Goal: Information Seeking & Learning: Compare options

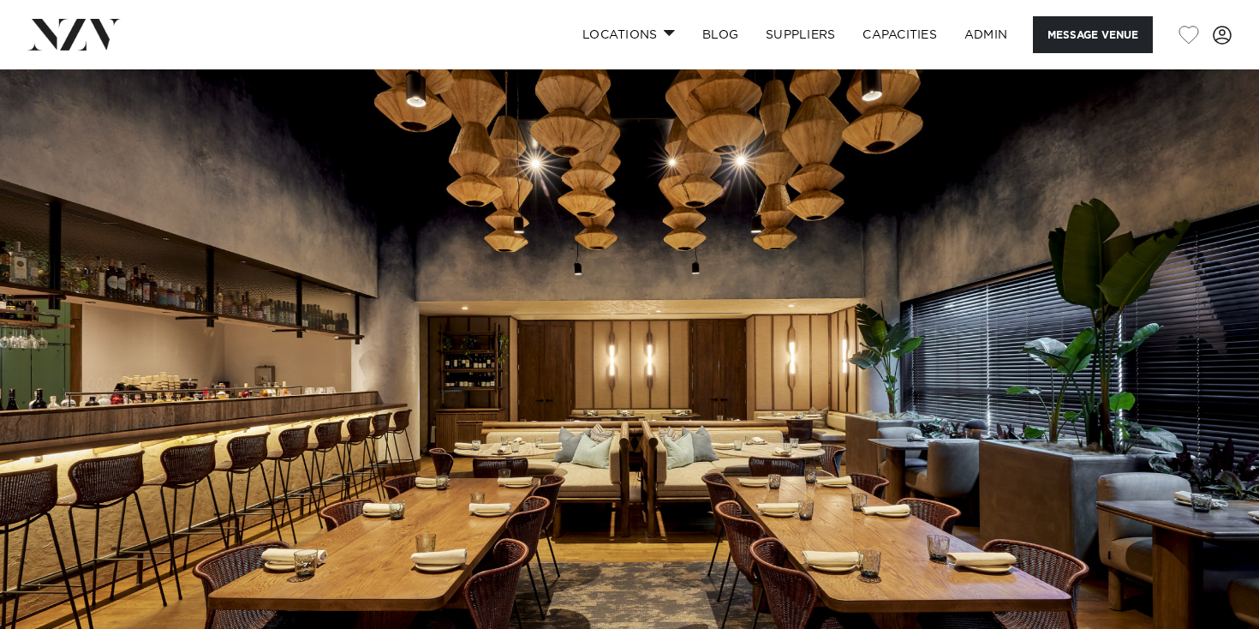
click at [105, 35] on img at bounding box center [73, 34] width 93 height 31
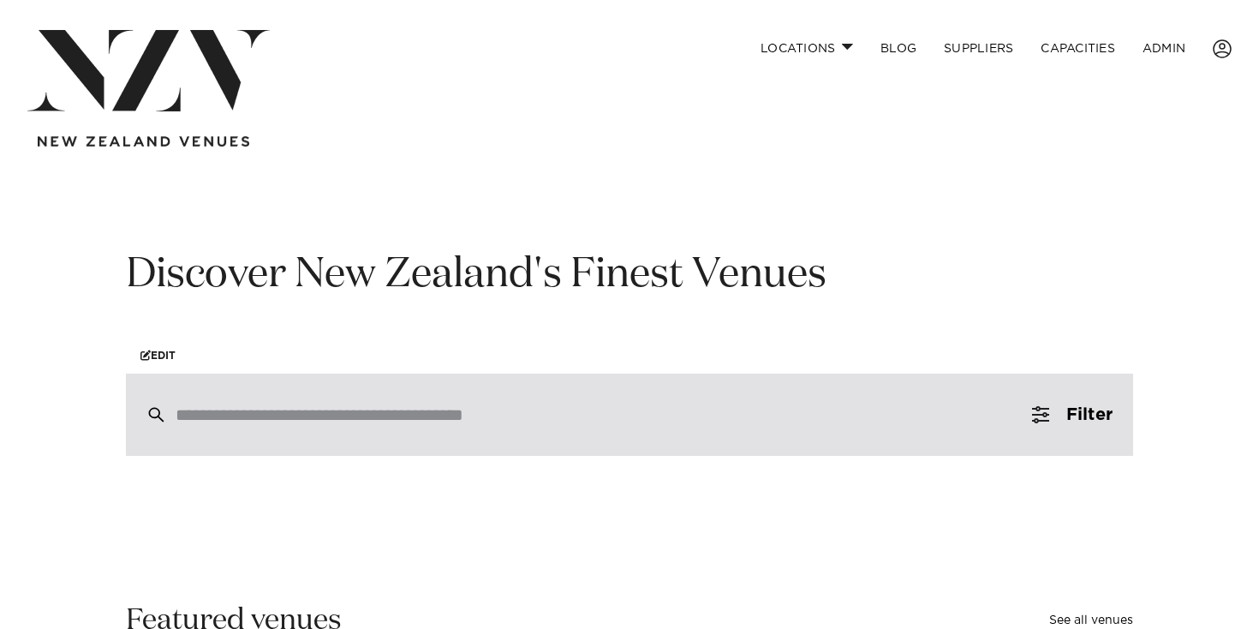
click at [402, 416] on input "search" at bounding box center [593, 414] width 835 height 19
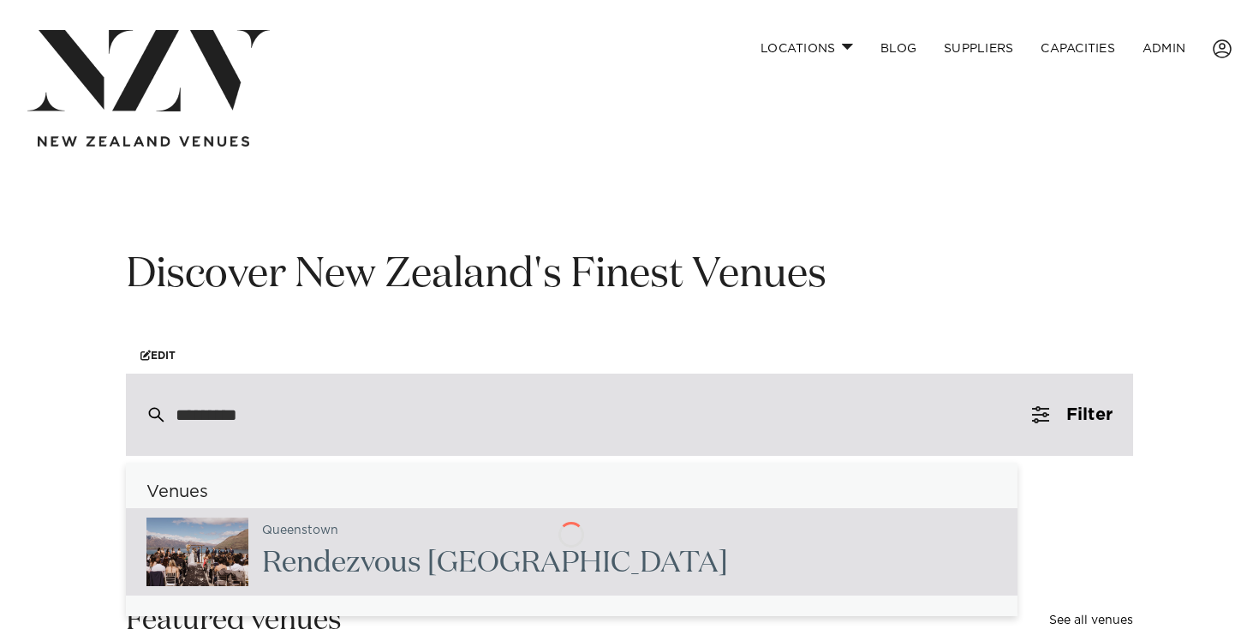
type input "**********"
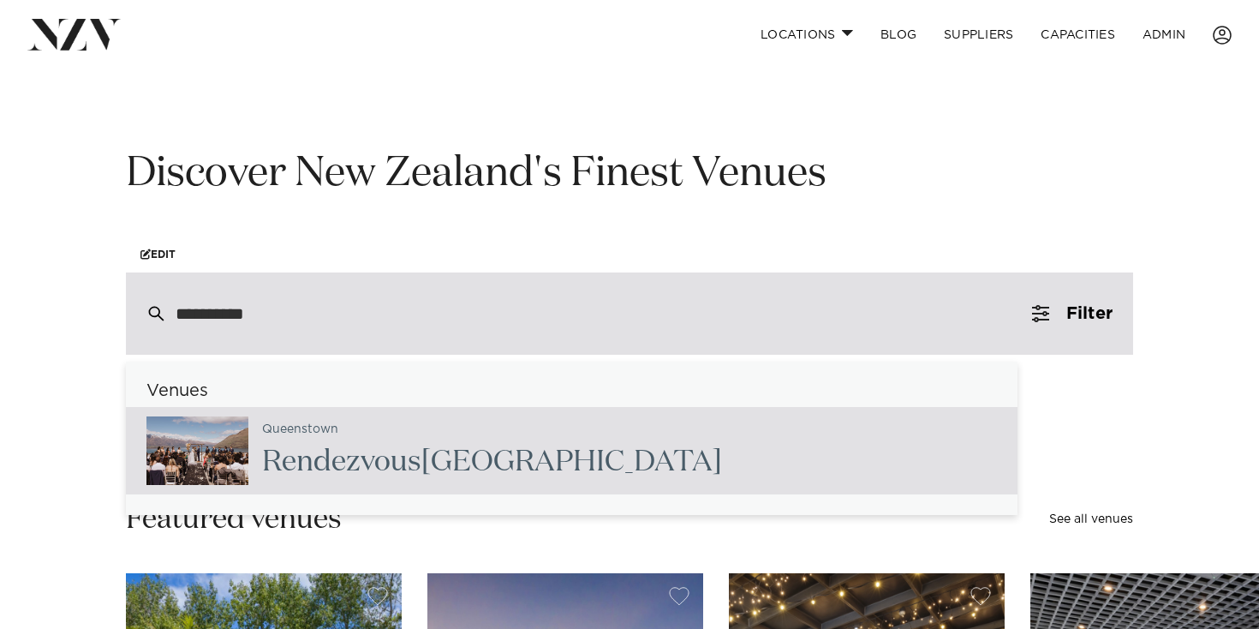
scroll to position [105, 0]
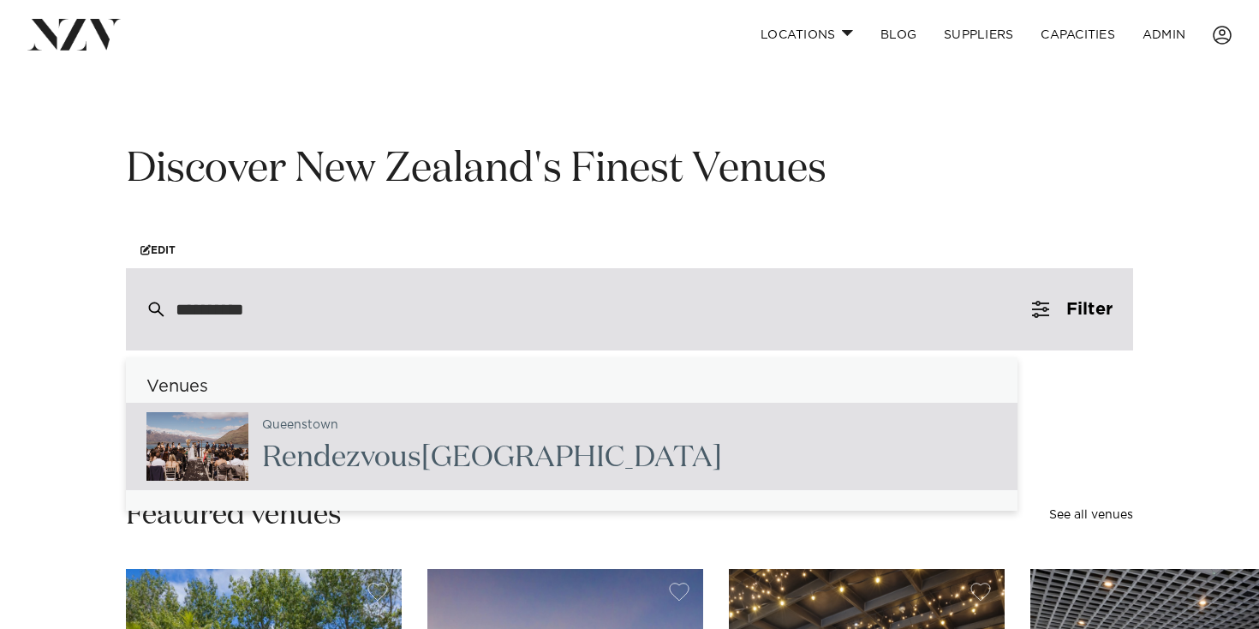
click at [426, 461] on h2 "Rendezvous Heritage Hotel Queenstown" at bounding box center [492, 458] width 460 height 39
type input "**********"
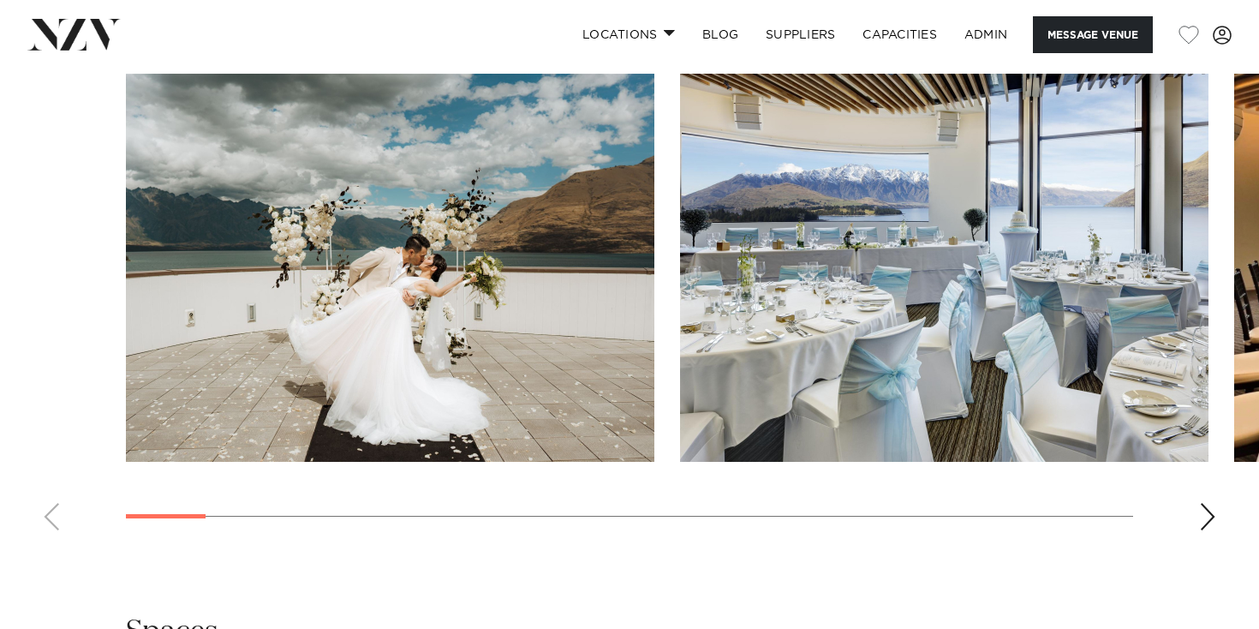
scroll to position [1800, 0]
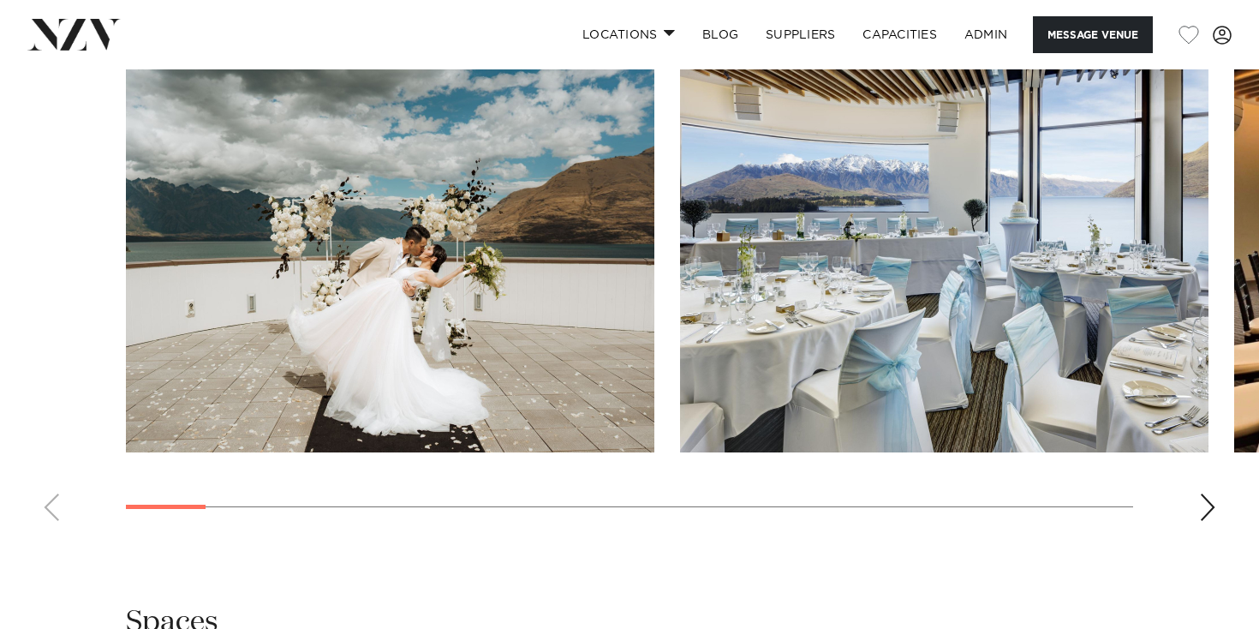
click at [1215, 493] on div "Next slide" at bounding box center [1207, 506] width 17 height 27
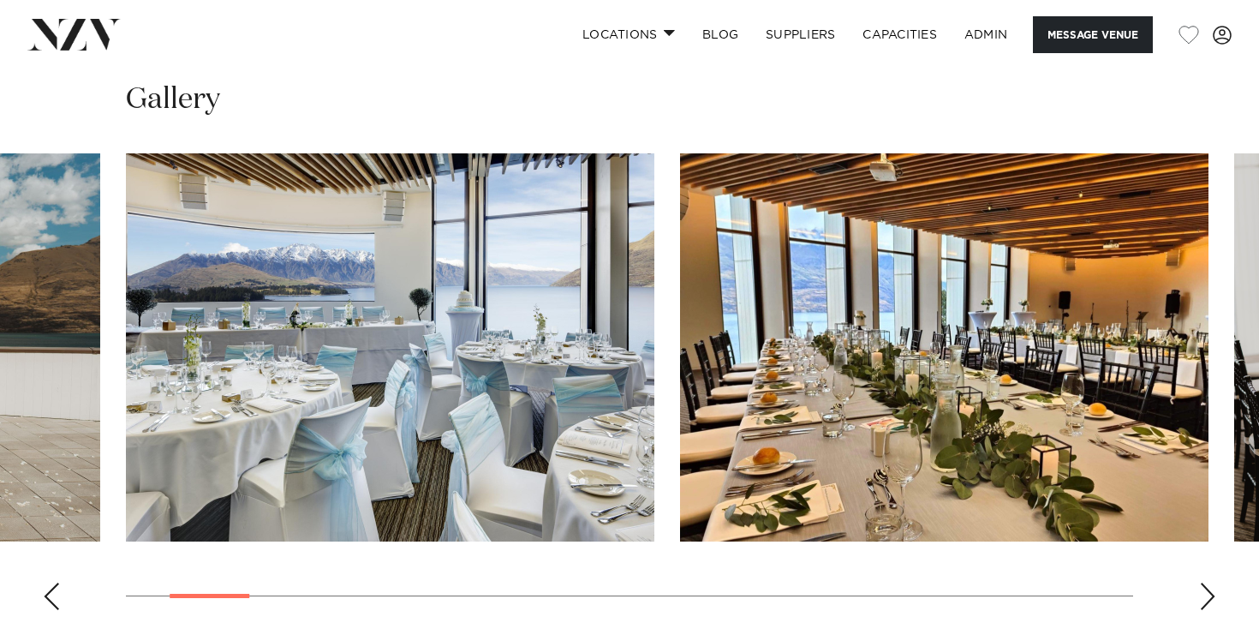
scroll to position [1709, 0]
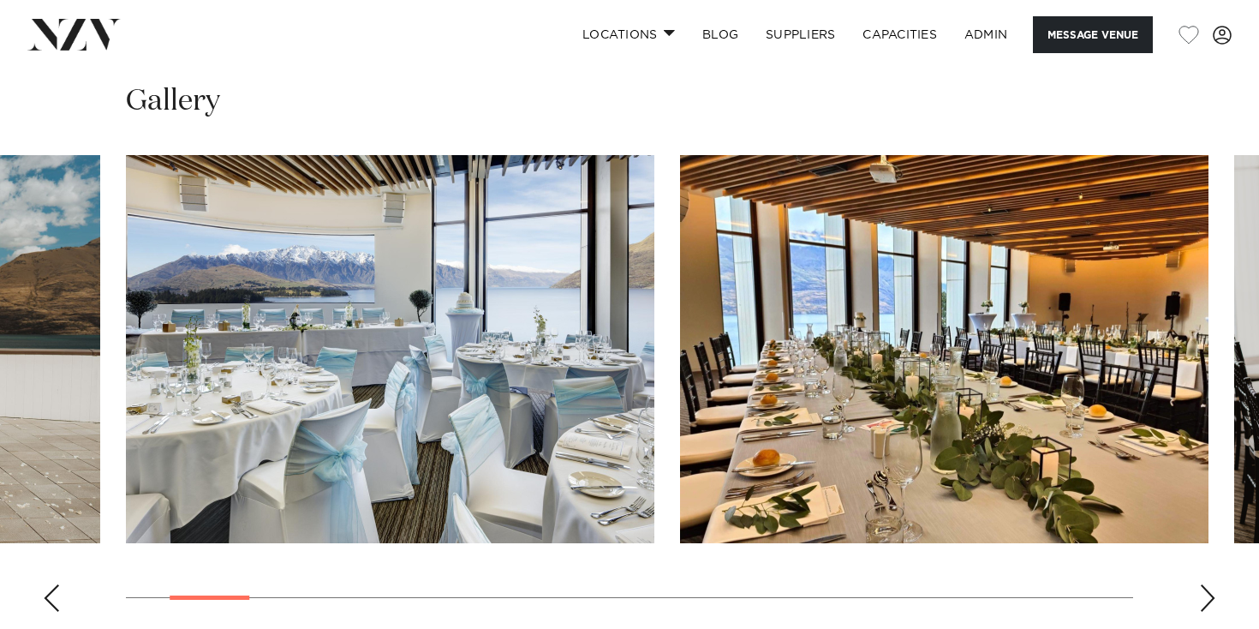
click at [1208, 584] on div "Next slide" at bounding box center [1207, 597] width 17 height 27
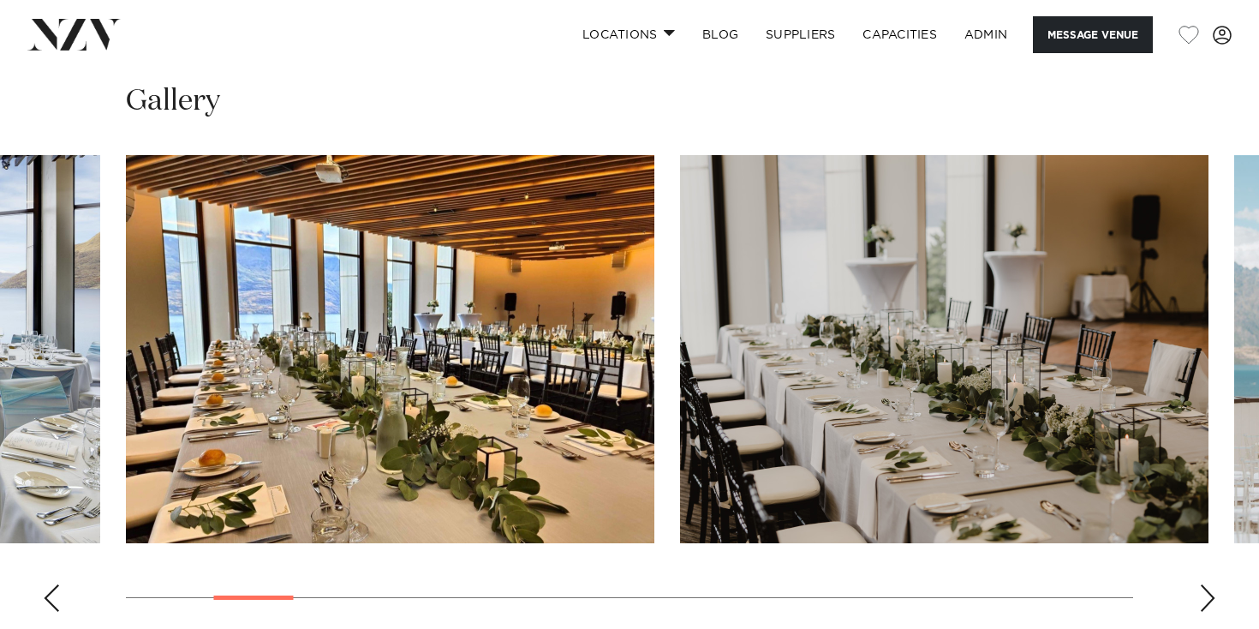
click at [1208, 584] on div "Next slide" at bounding box center [1207, 597] width 17 height 27
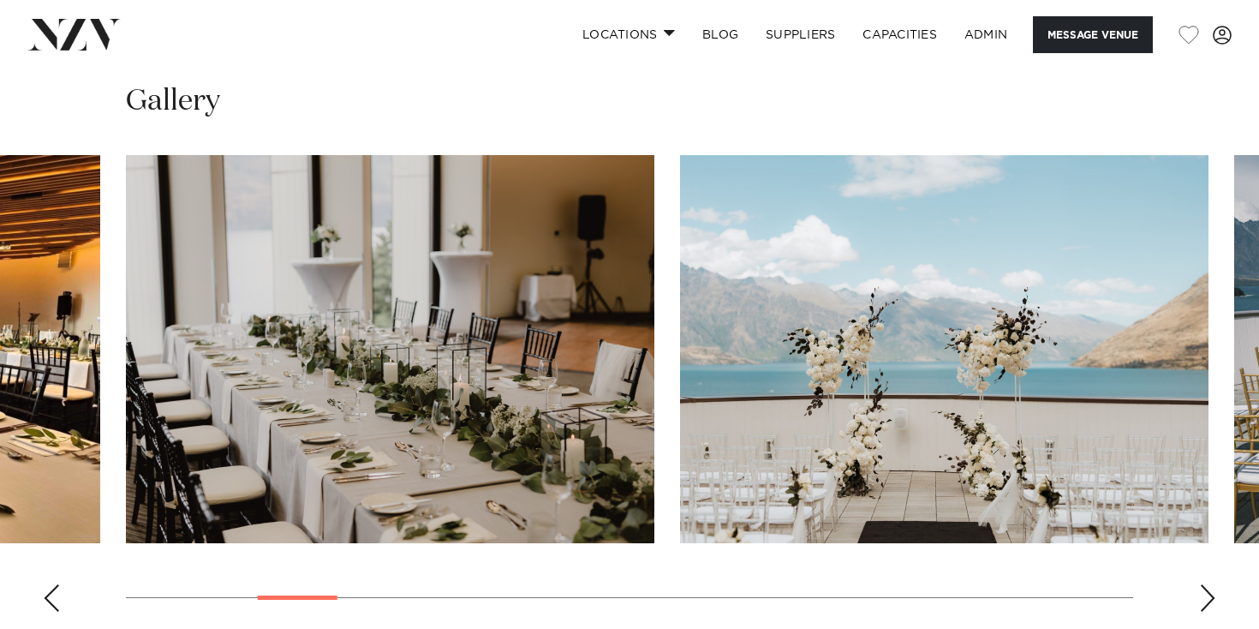
click at [1208, 584] on div "Next slide" at bounding box center [1207, 597] width 17 height 27
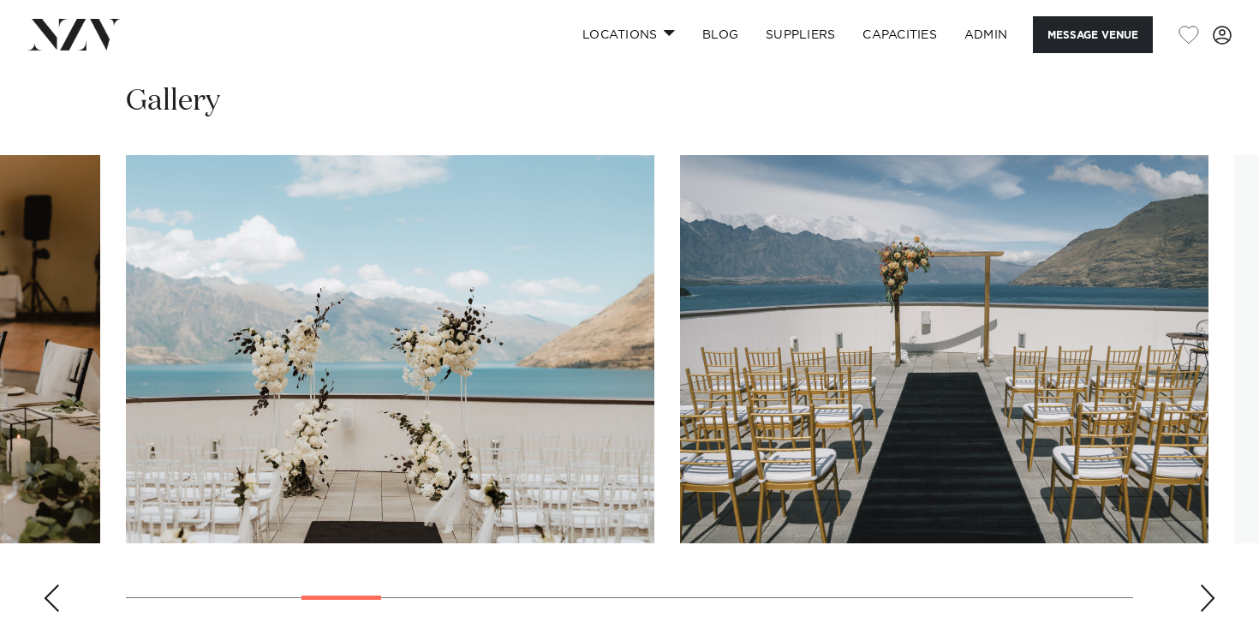
click at [1208, 584] on div "Next slide" at bounding box center [1207, 597] width 17 height 27
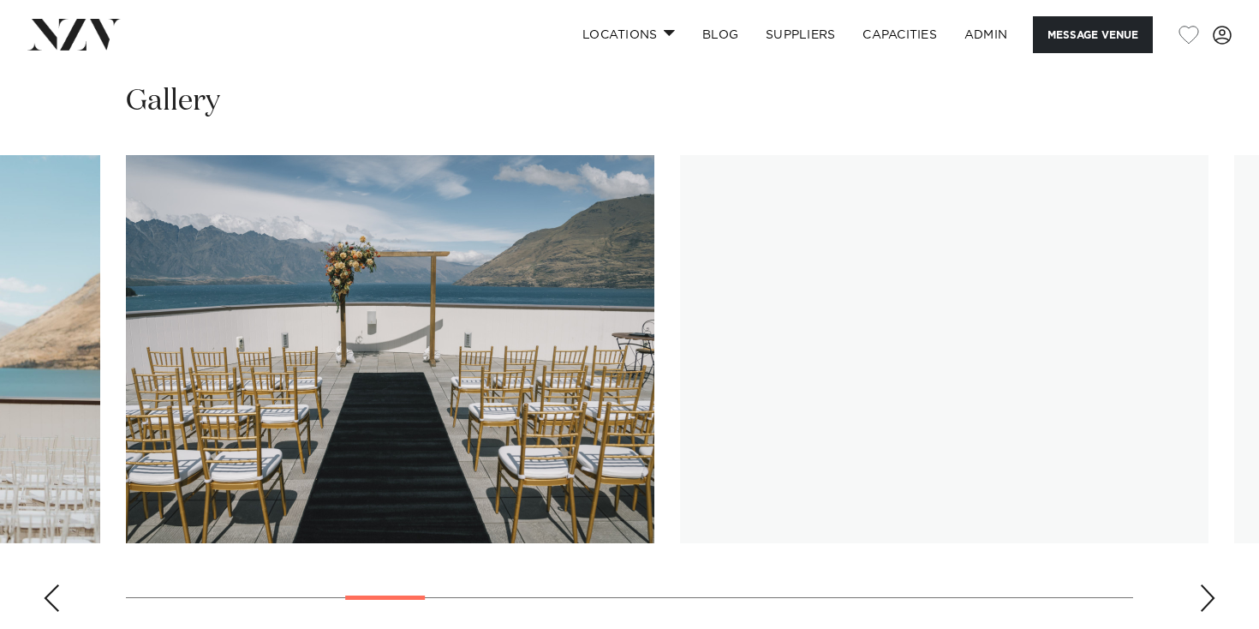
click at [1208, 584] on div "Next slide" at bounding box center [1207, 597] width 17 height 27
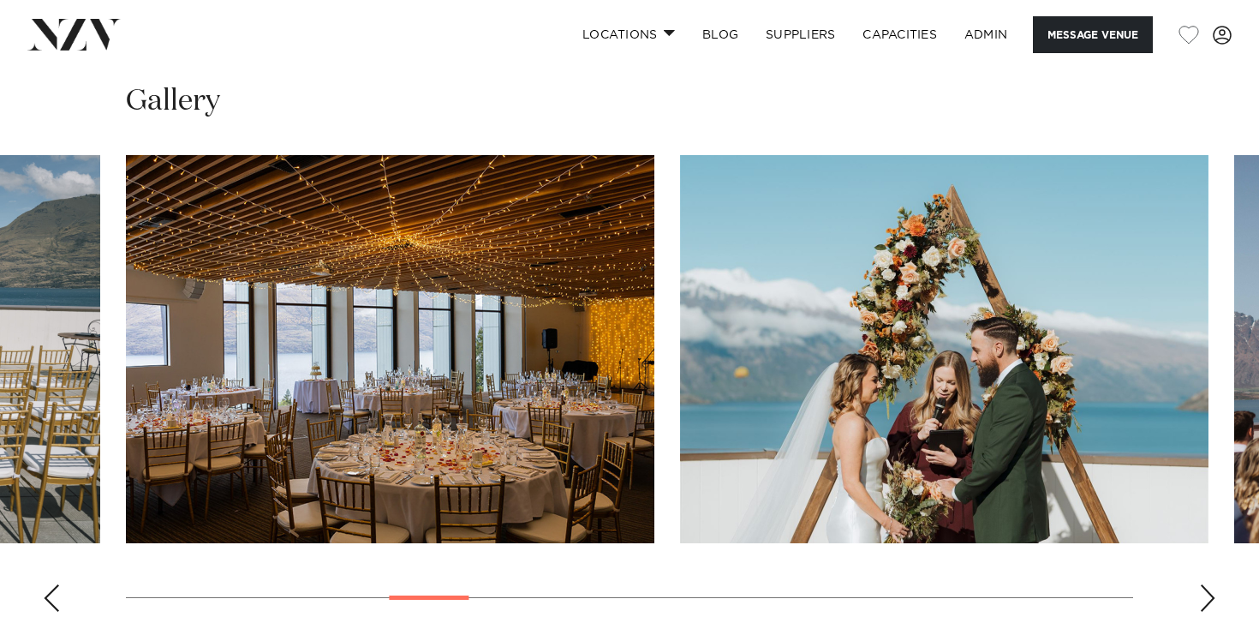
click at [1208, 584] on div "Next slide" at bounding box center [1207, 597] width 17 height 27
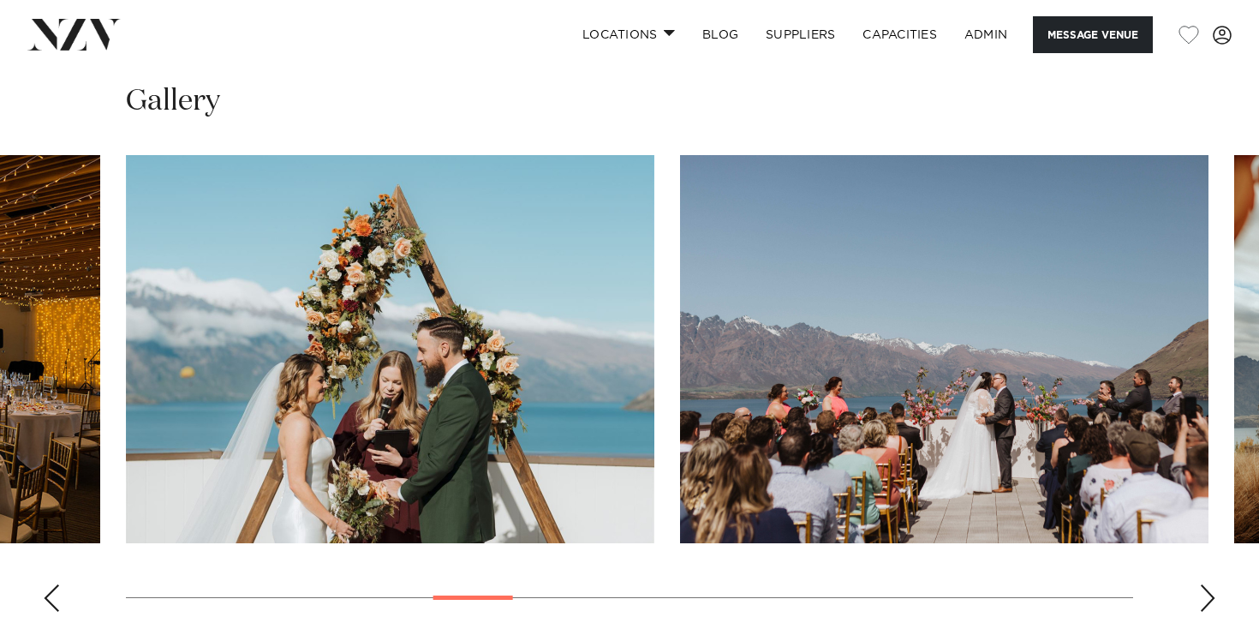
click at [1208, 584] on div "Next slide" at bounding box center [1207, 597] width 17 height 27
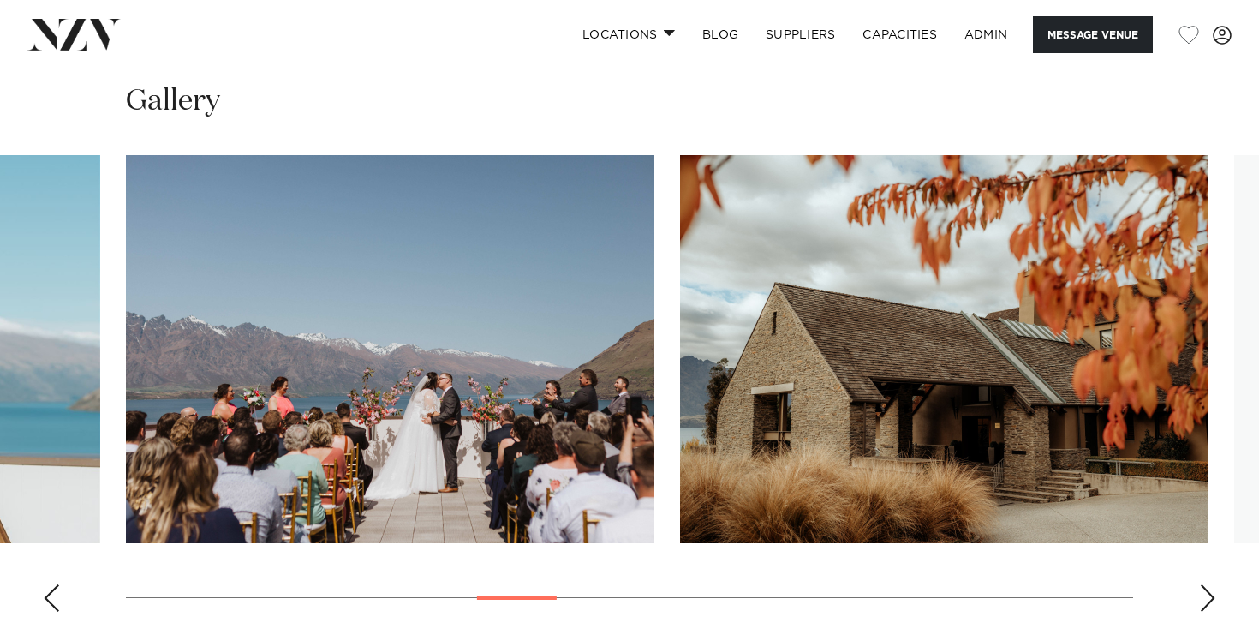
click at [1208, 584] on div "Next slide" at bounding box center [1207, 597] width 17 height 27
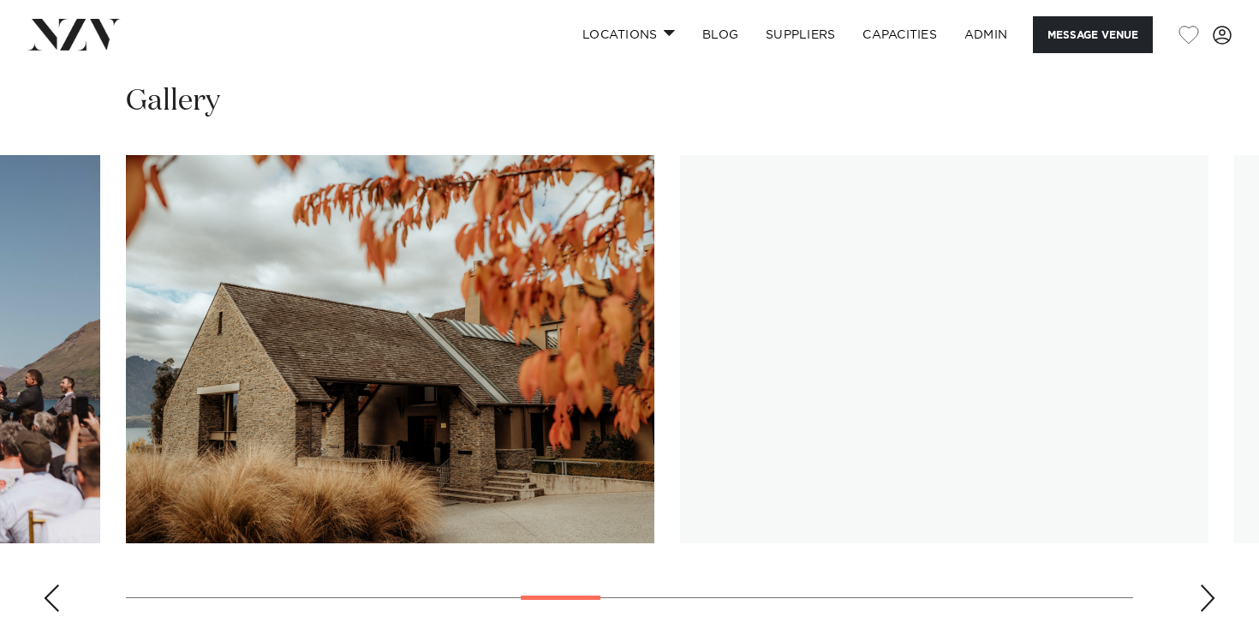
click at [1208, 584] on div "Next slide" at bounding box center [1207, 597] width 17 height 27
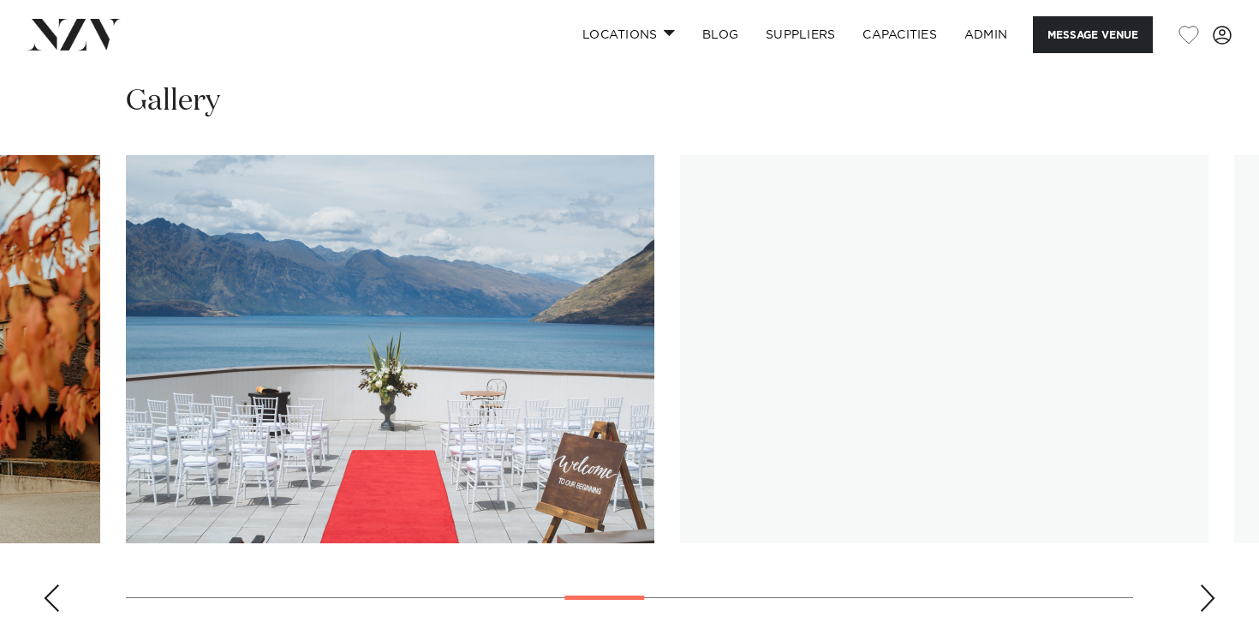
click at [1208, 584] on div "Next slide" at bounding box center [1207, 597] width 17 height 27
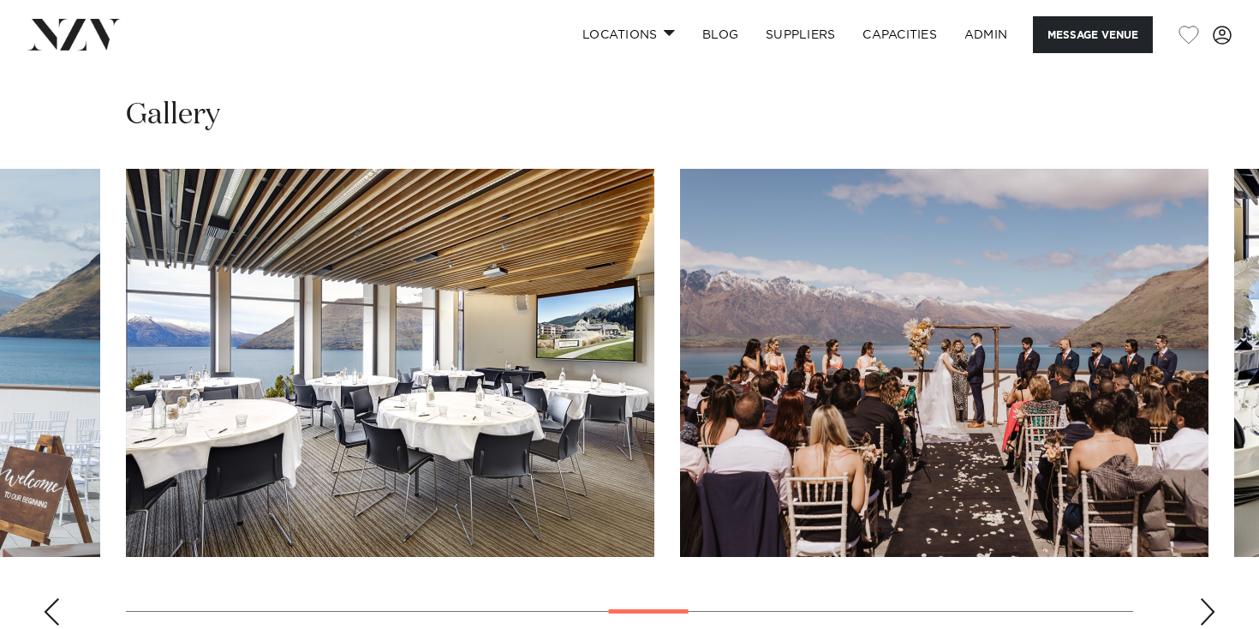
scroll to position [1712, 0]
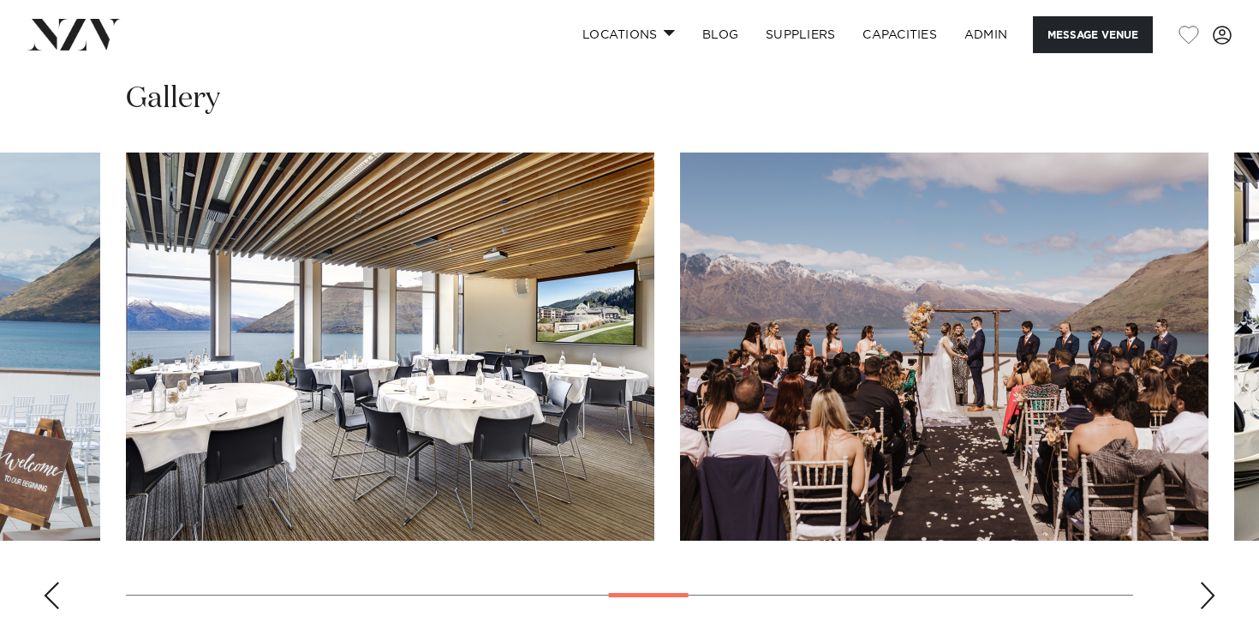
click at [1212, 582] on div "Next slide" at bounding box center [1207, 595] width 17 height 27
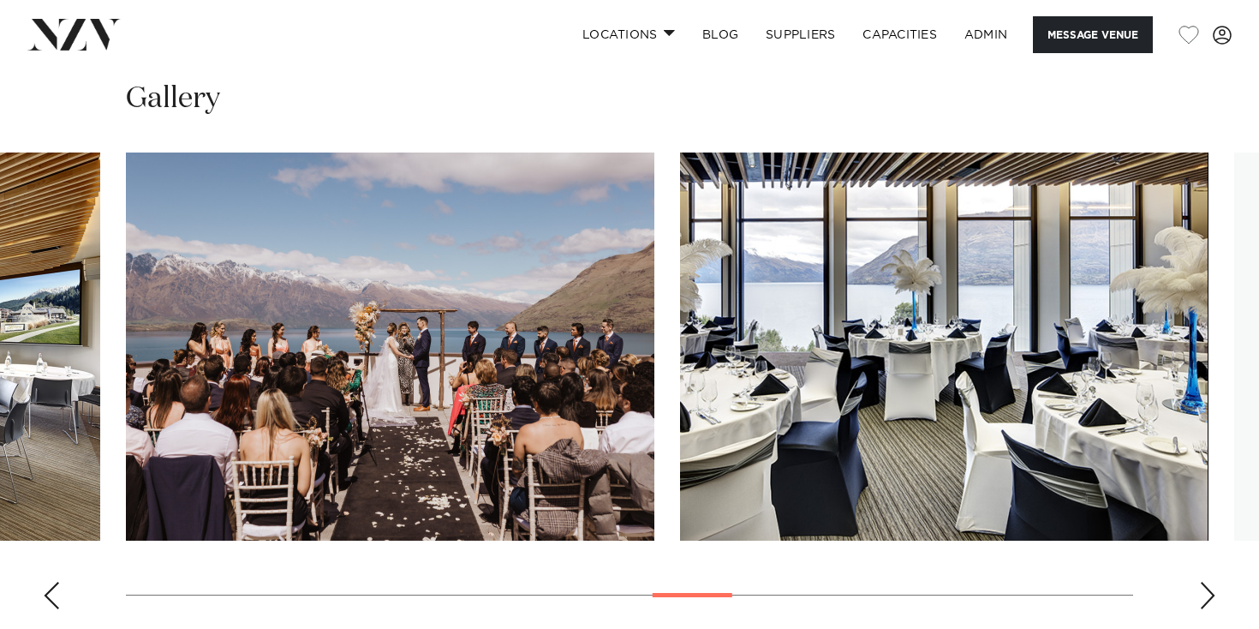
click at [1210, 582] on div "Next slide" at bounding box center [1207, 595] width 17 height 27
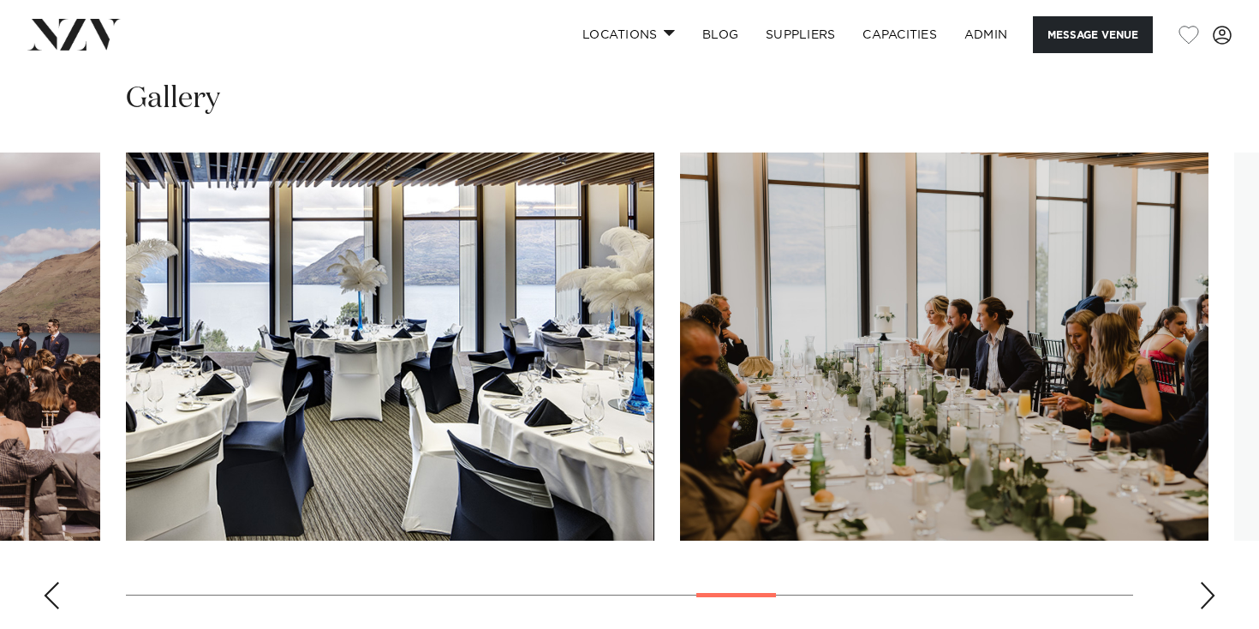
click at [1224, 552] on swiper-container at bounding box center [629, 388] width 1259 height 470
click at [1217, 553] on swiper-container at bounding box center [629, 388] width 1259 height 470
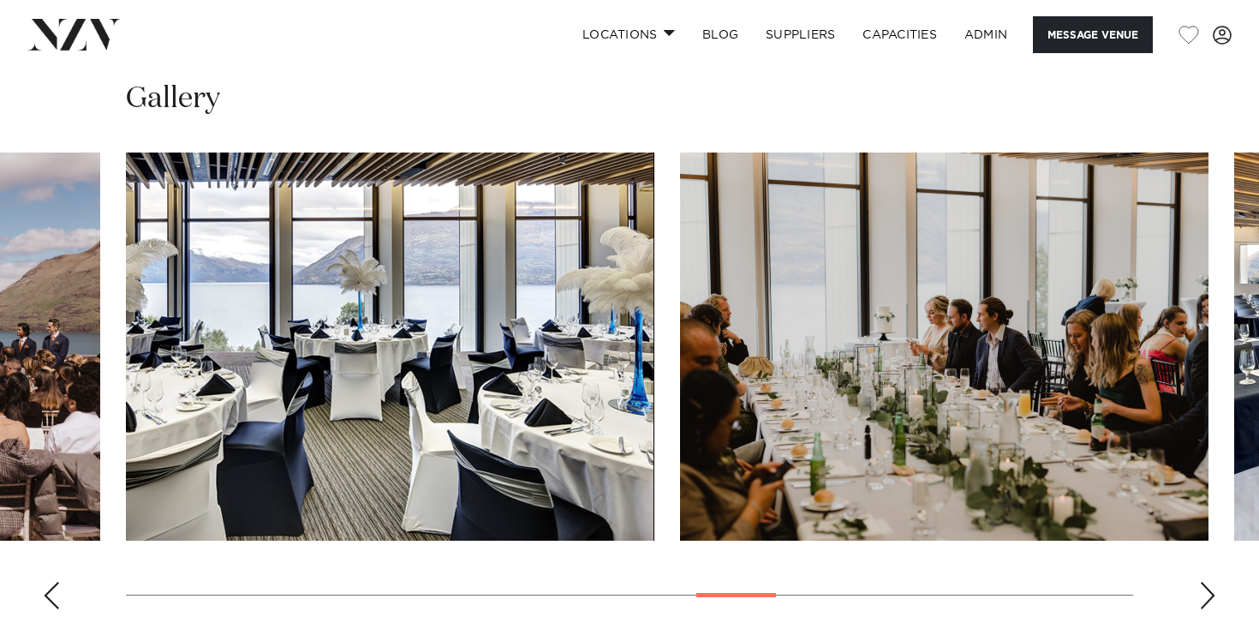
click at [1212, 582] on div "Next slide" at bounding box center [1207, 595] width 17 height 27
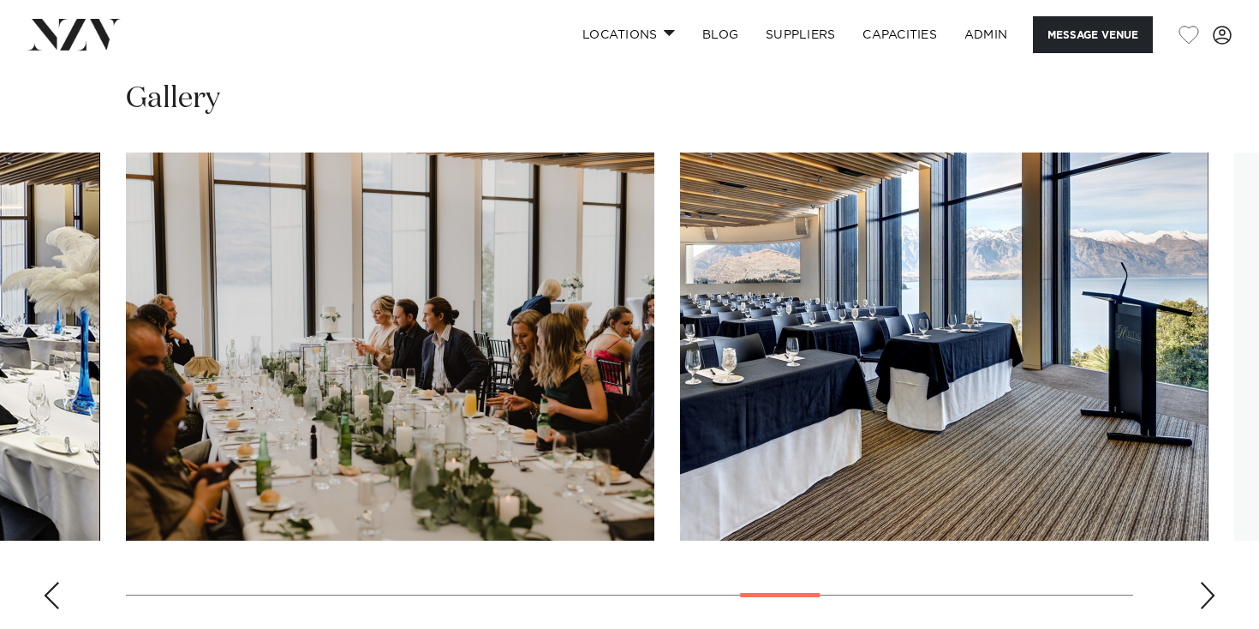
click at [1212, 582] on div "Next slide" at bounding box center [1207, 595] width 17 height 27
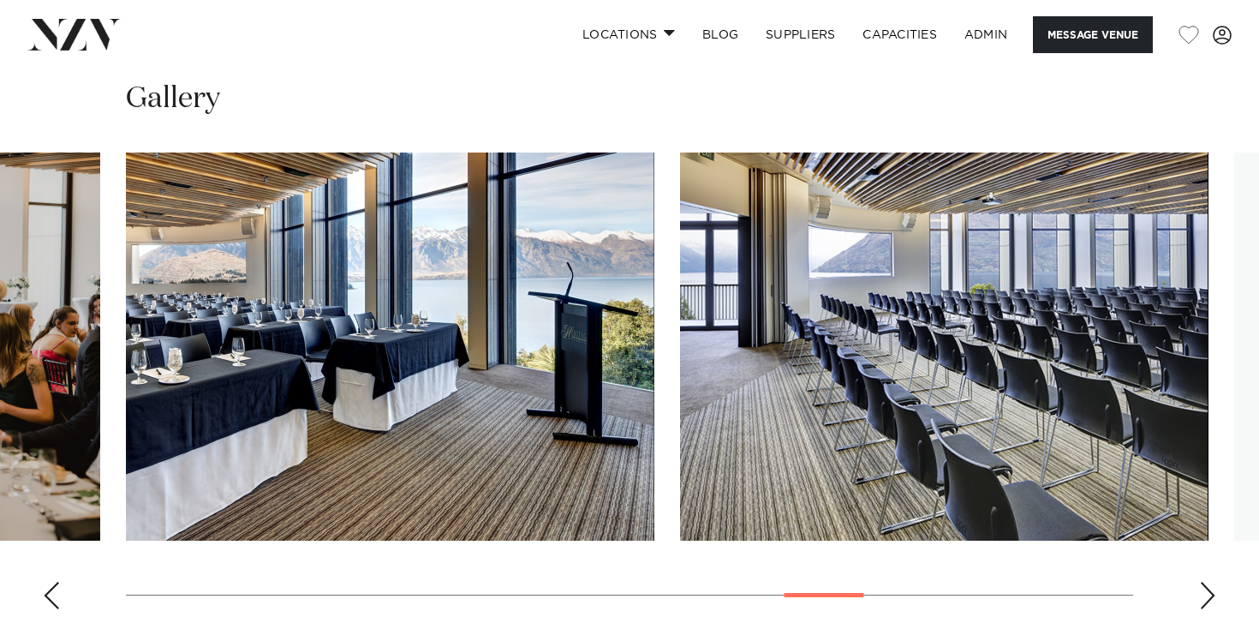
click at [1212, 582] on div "Next slide" at bounding box center [1207, 595] width 17 height 27
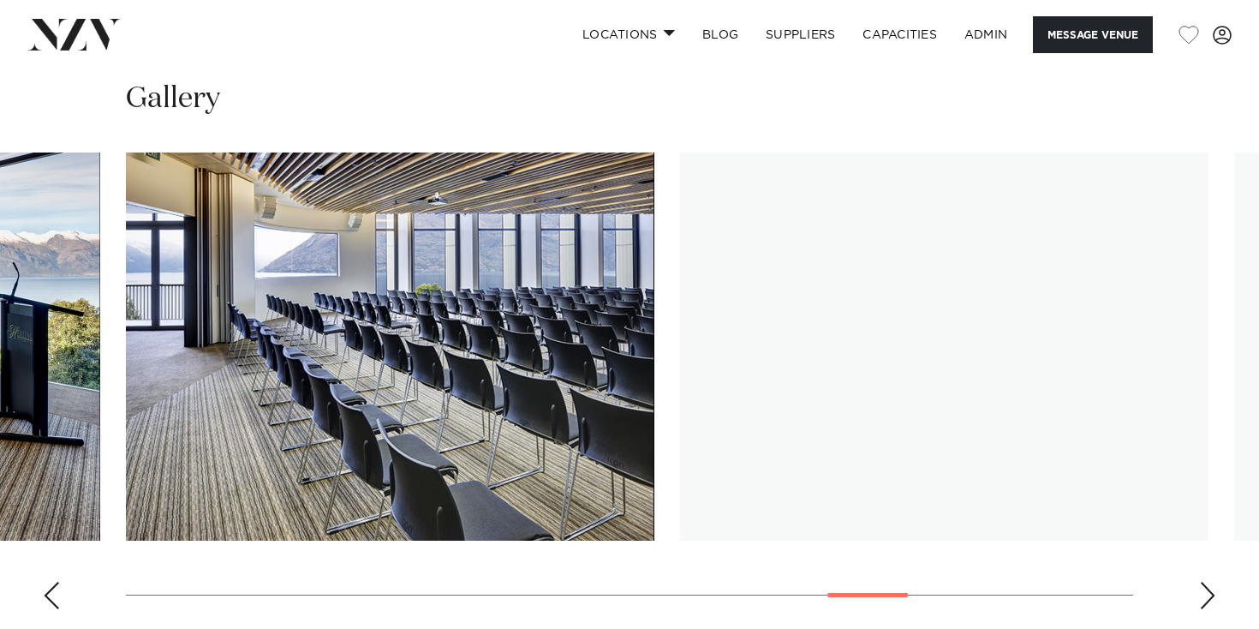
click at [1212, 582] on div "Next slide" at bounding box center [1207, 595] width 17 height 27
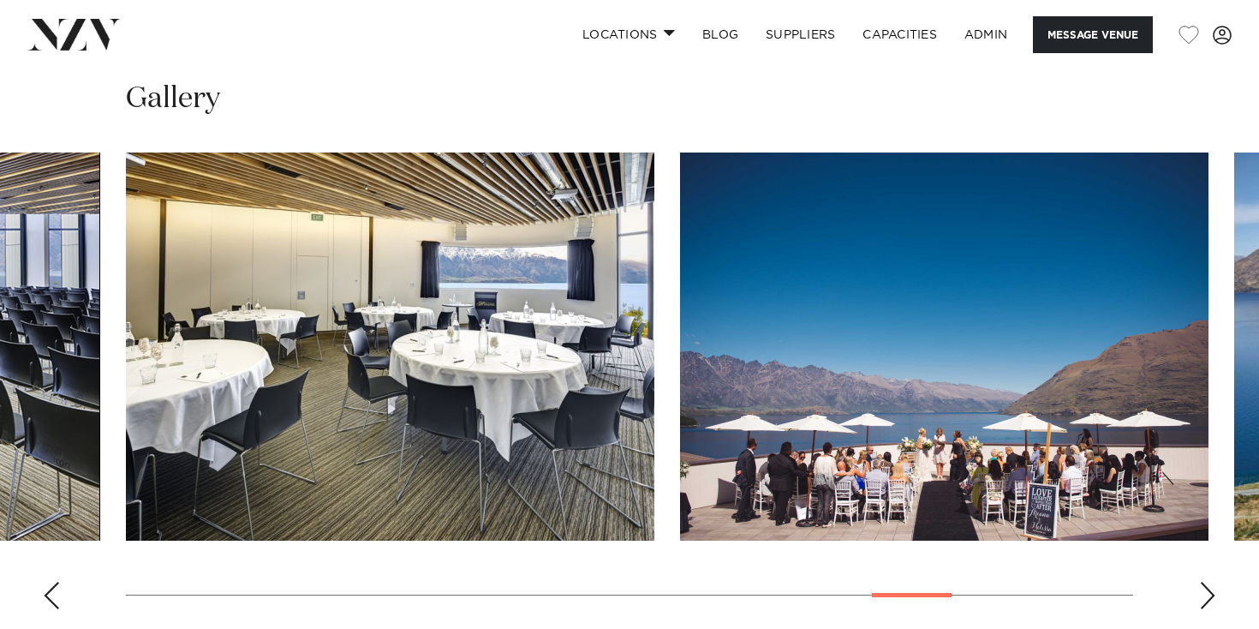
click at [1212, 582] on div "Next slide" at bounding box center [1207, 595] width 17 height 27
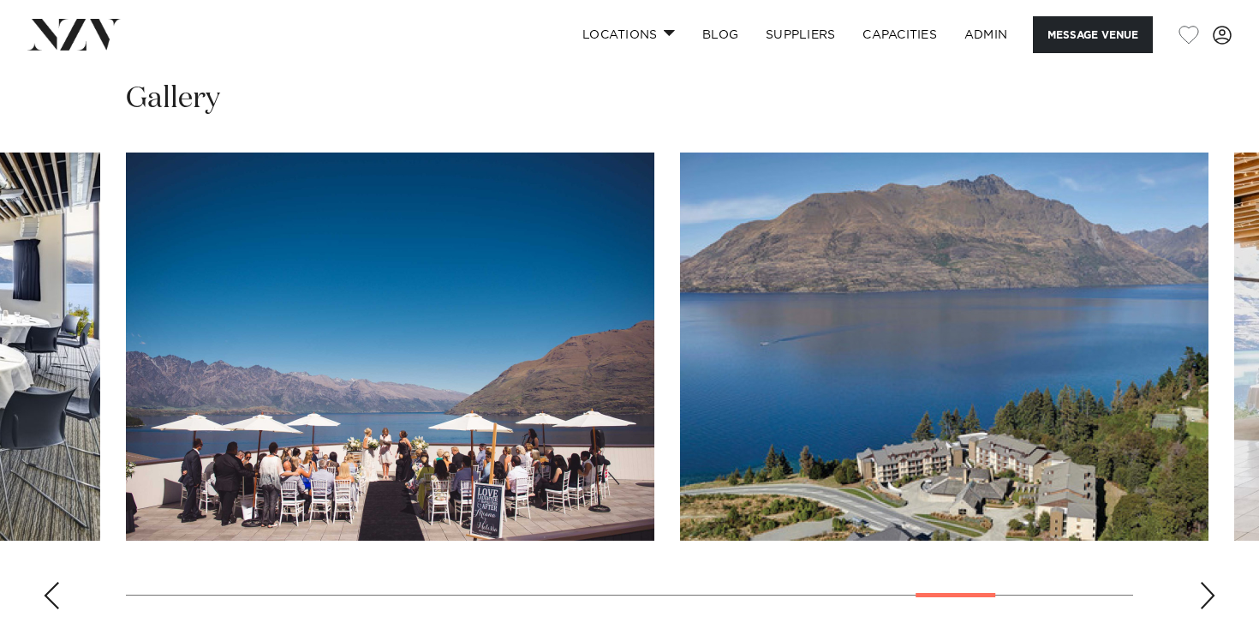
click at [1212, 582] on div "Next slide" at bounding box center [1207, 595] width 17 height 27
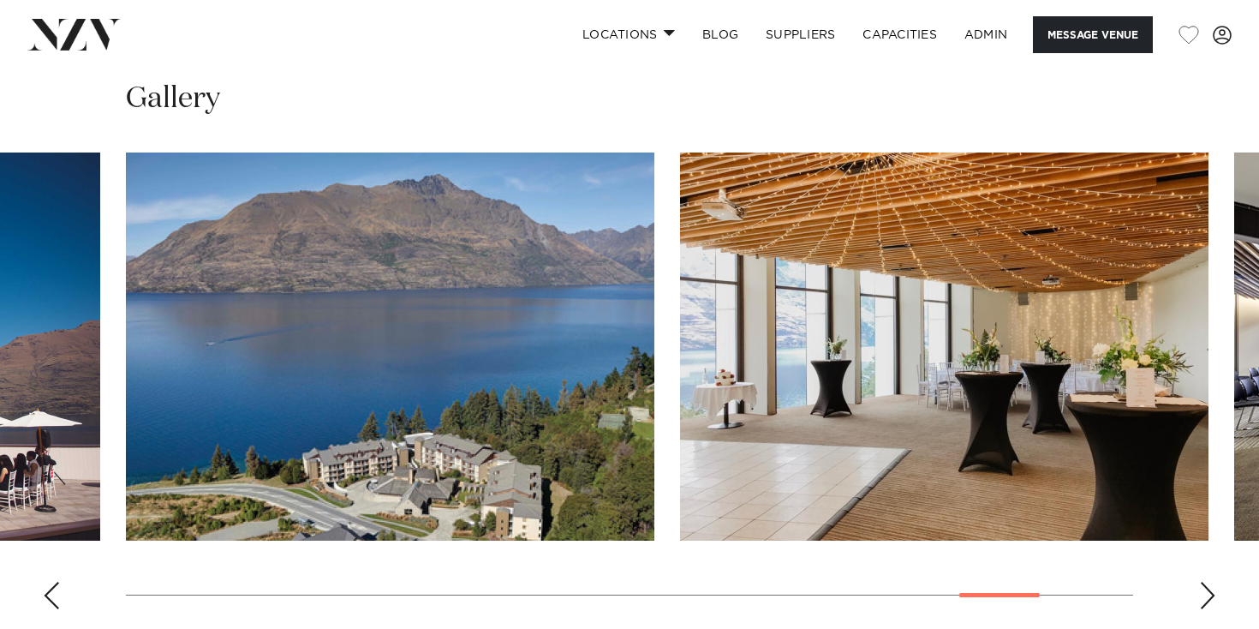
click at [1212, 582] on div "Next slide" at bounding box center [1207, 595] width 17 height 27
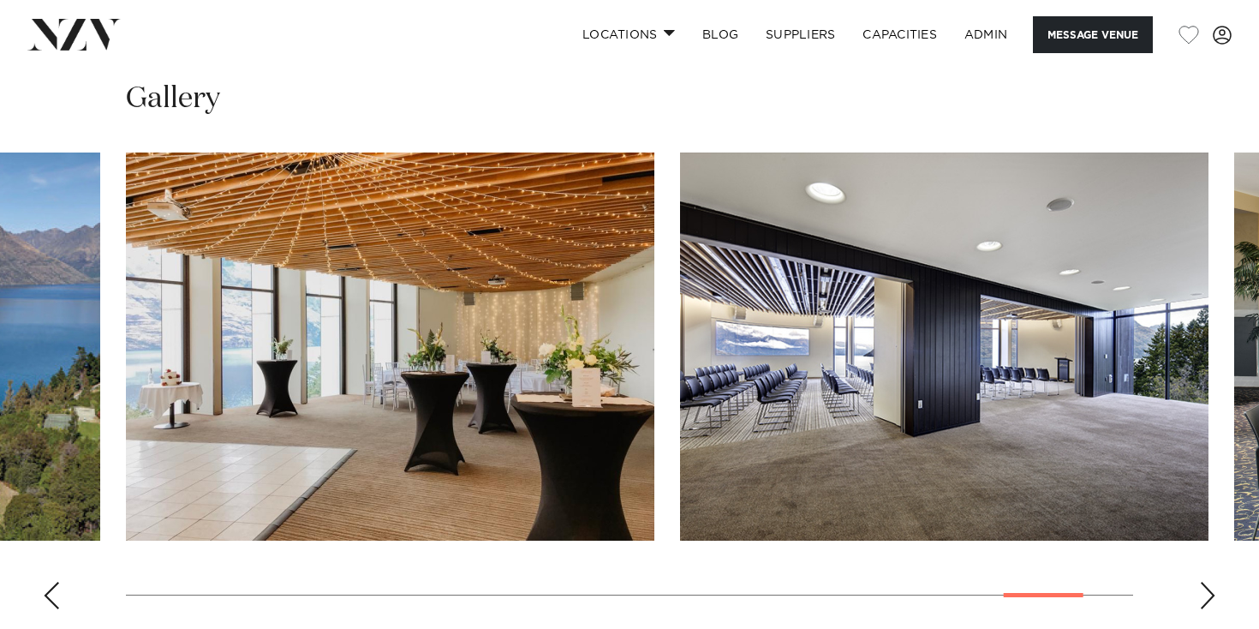
click at [1211, 582] on div "Next slide" at bounding box center [1207, 595] width 17 height 27
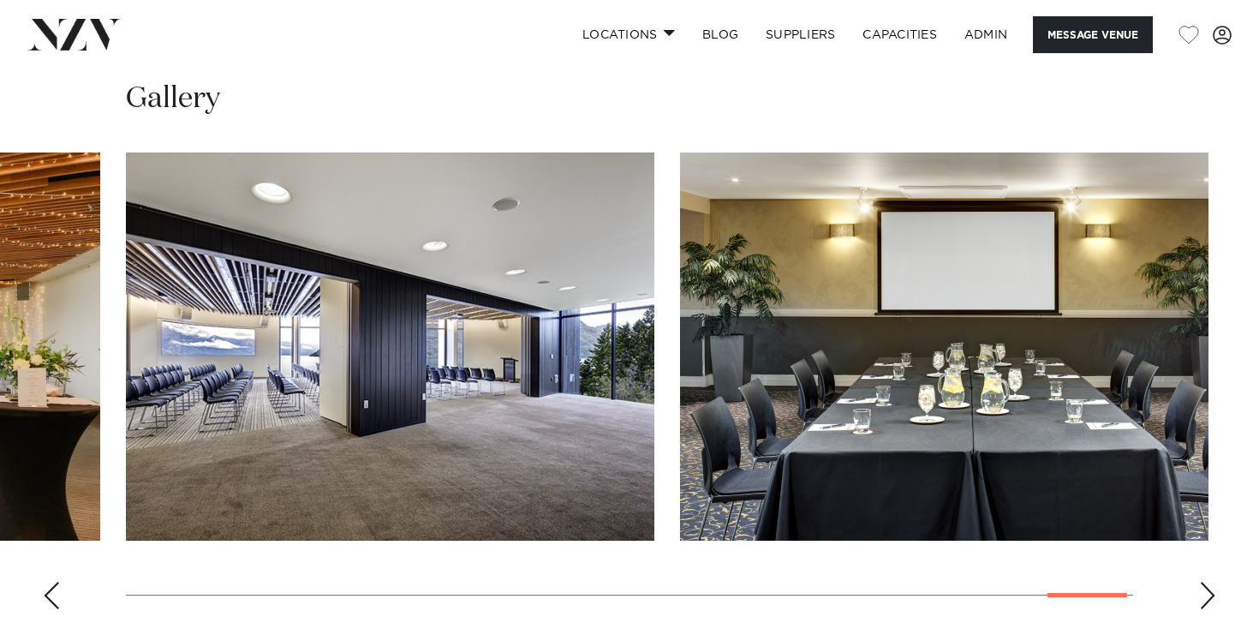
click at [1211, 582] on div "Next slide" at bounding box center [1207, 595] width 17 height 27
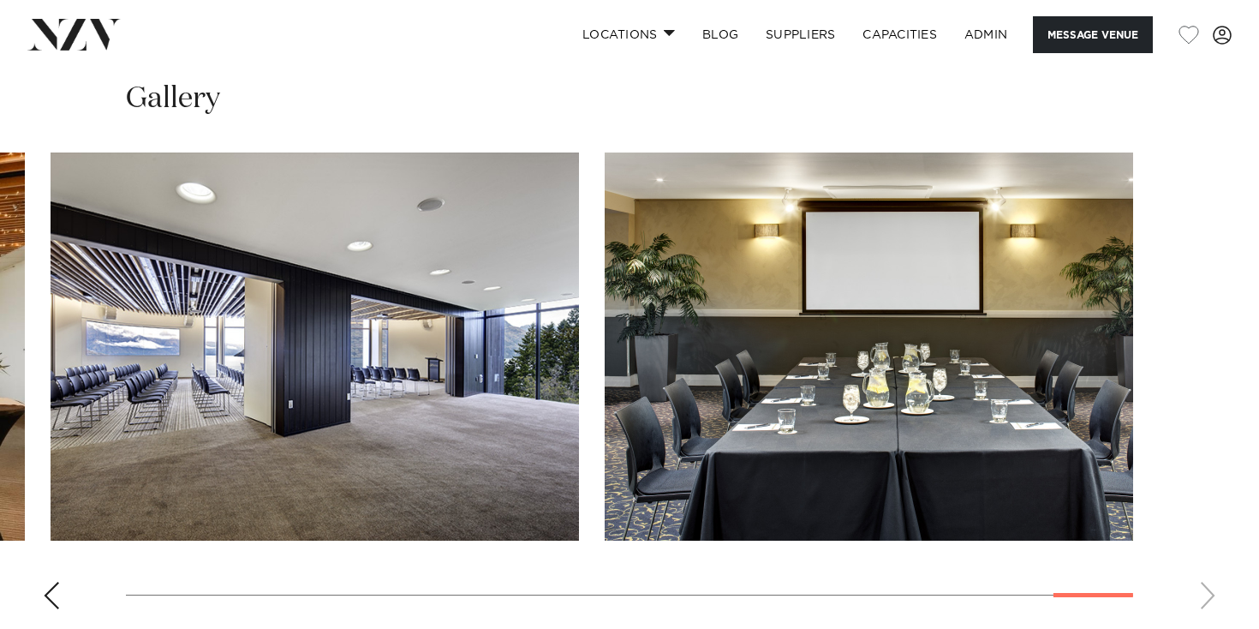
click at [46, 582] on div "Previous slide" at bounding box center [51, 595] width 17 height 27
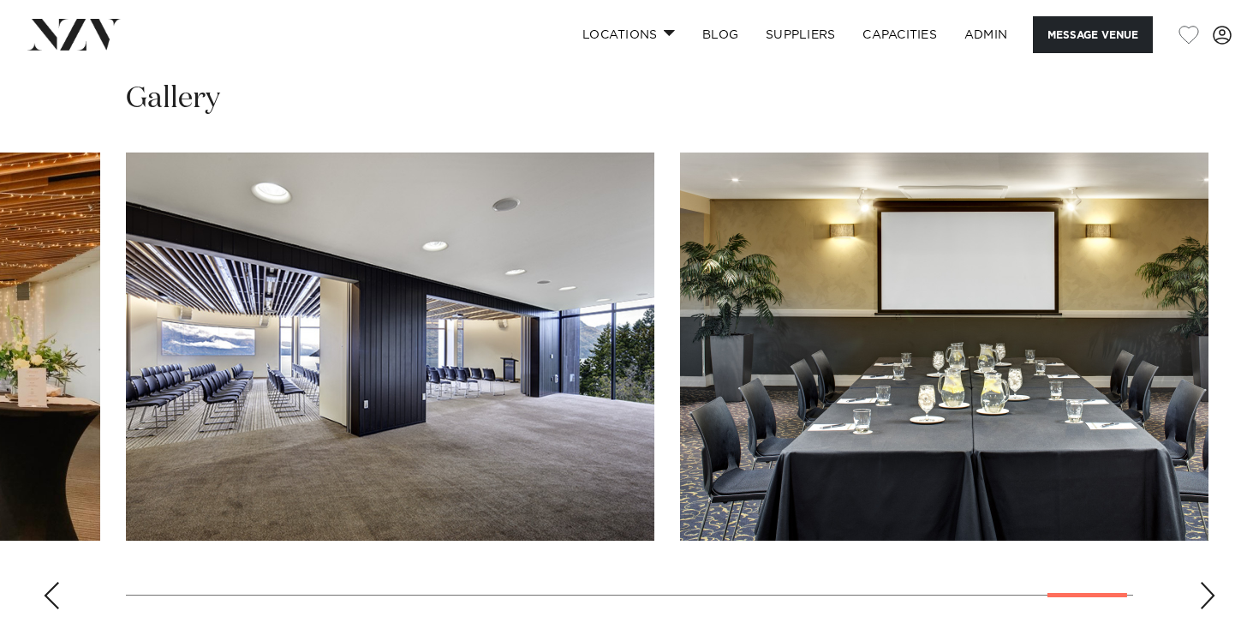
click at [46, 582] on div "Previous slide" at bounding box center [51, 595] width 17 height 27
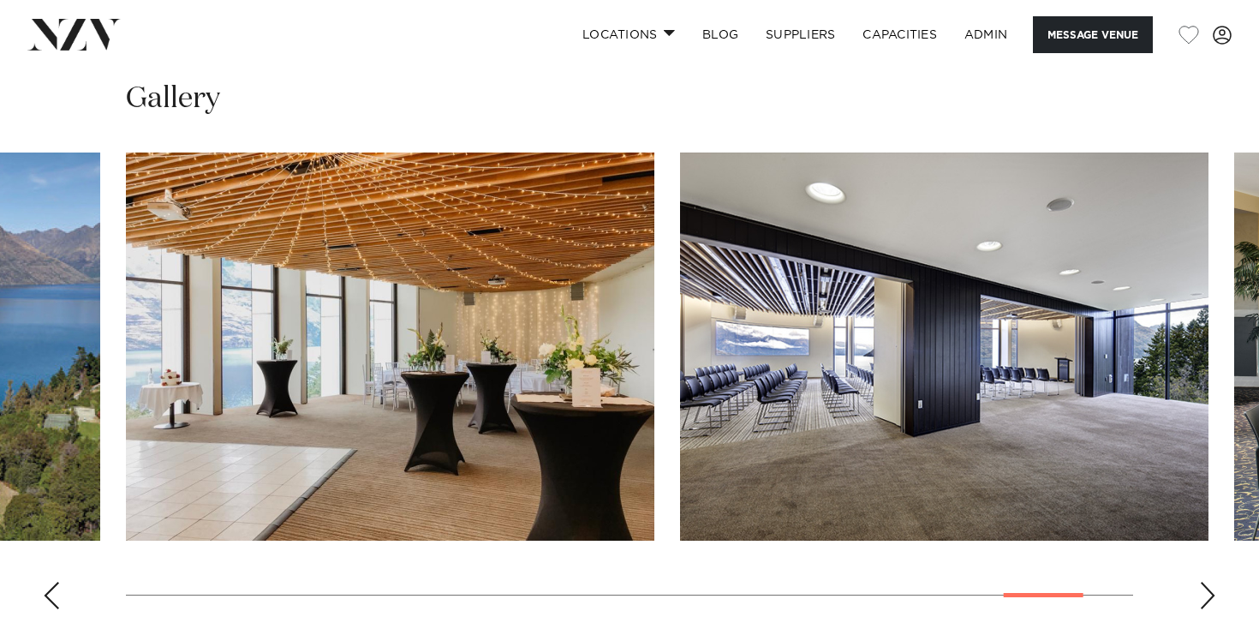
click at [46, 582] on div "Previous slide" at bounding box center [51, 595] width 17 height 27
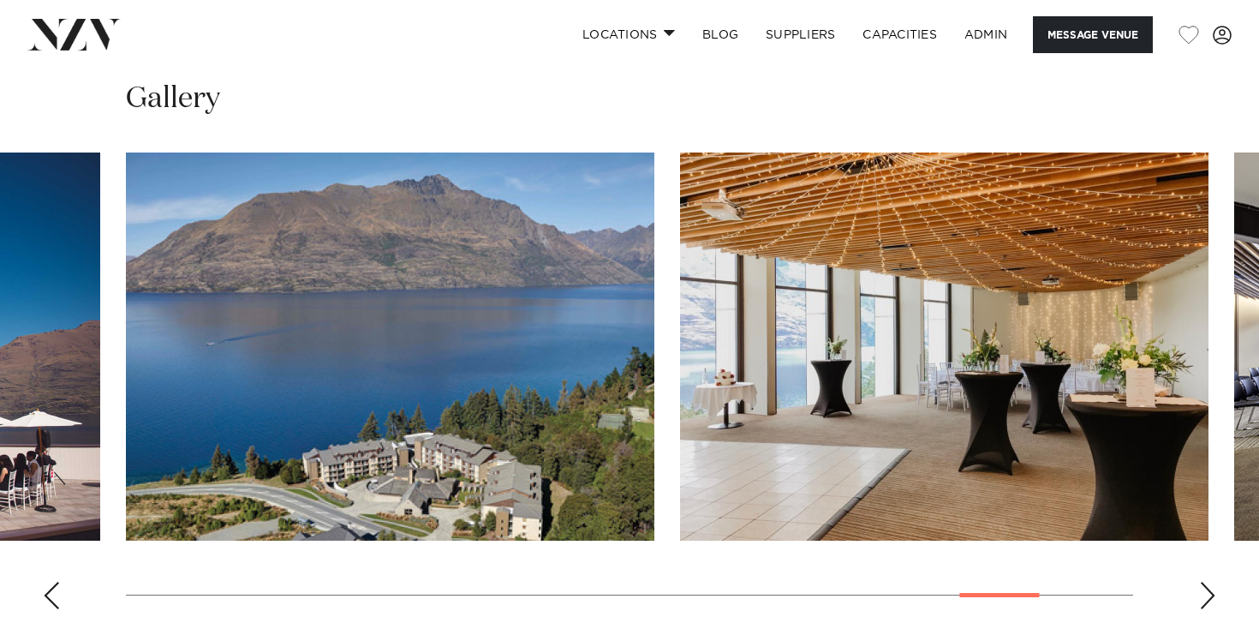
click at [46, 582] on div "Previous slide" at bounding box center [51, 595] width 17 height 27
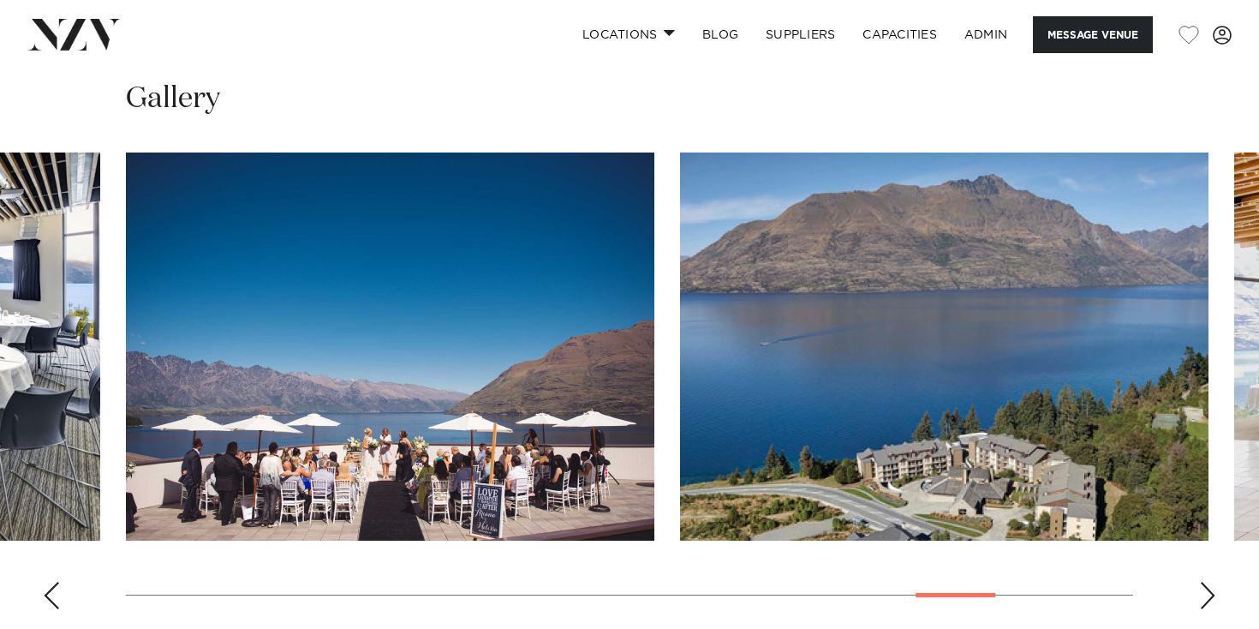
click at [46, 582] on div "Previous slide" at bounding box center [51, 595] width 17 height 27
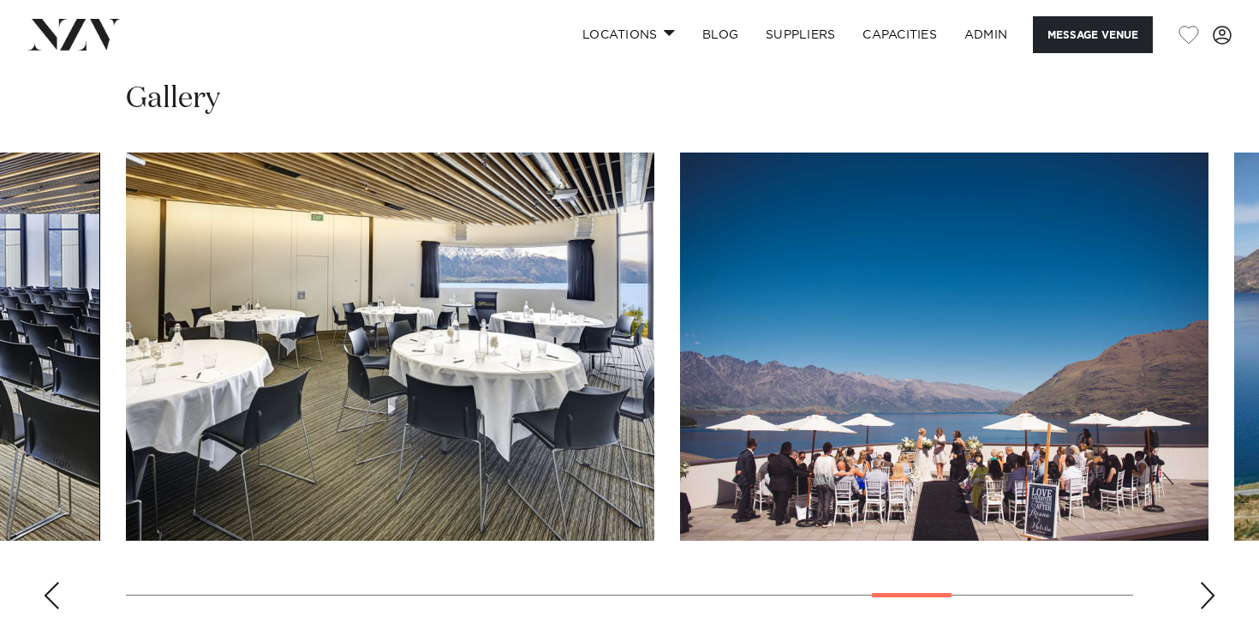
click at [46, 582] on div "Previous slide" at bounding box center [51, 595] width 17 height 27
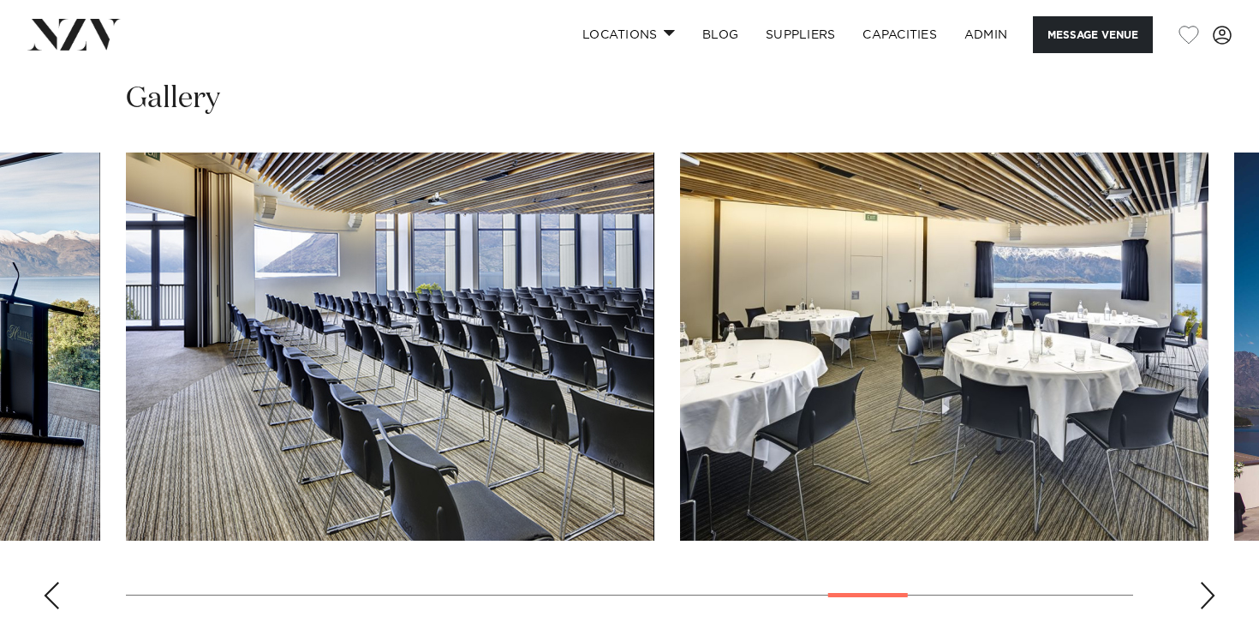
click at [46, 582] on div "Previous slide" at bounding box center [51, 595] width 17 height 27
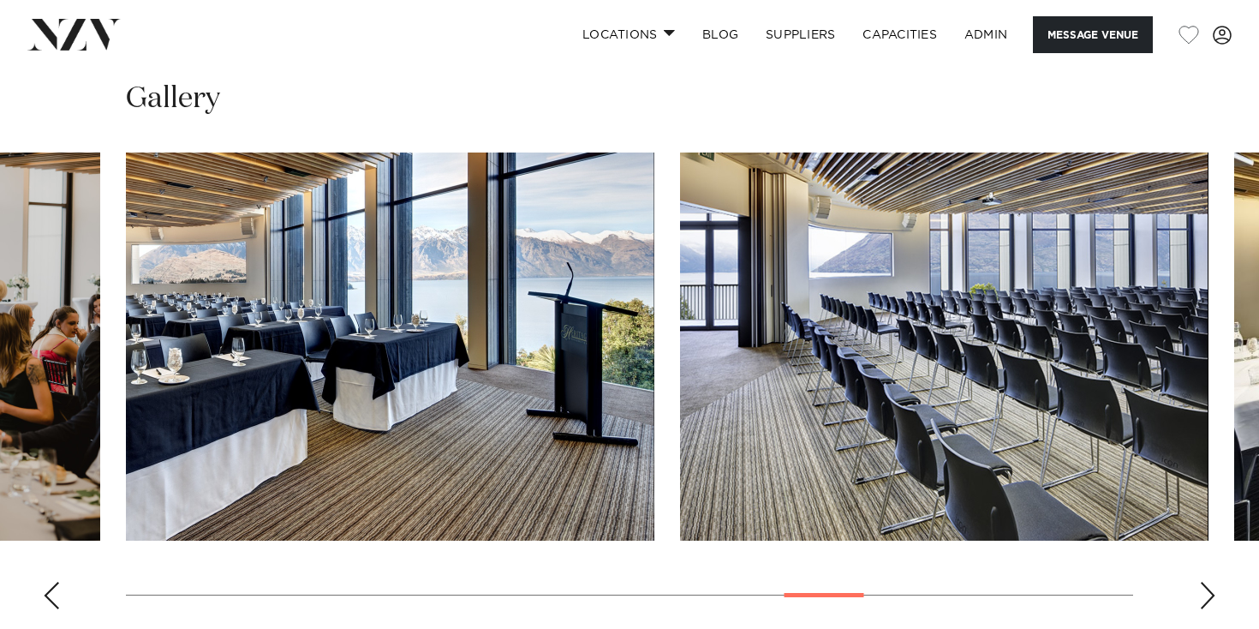
click at [46, 582] on div "Previous slide" at bounding box center [51, 595] width 17 height 27
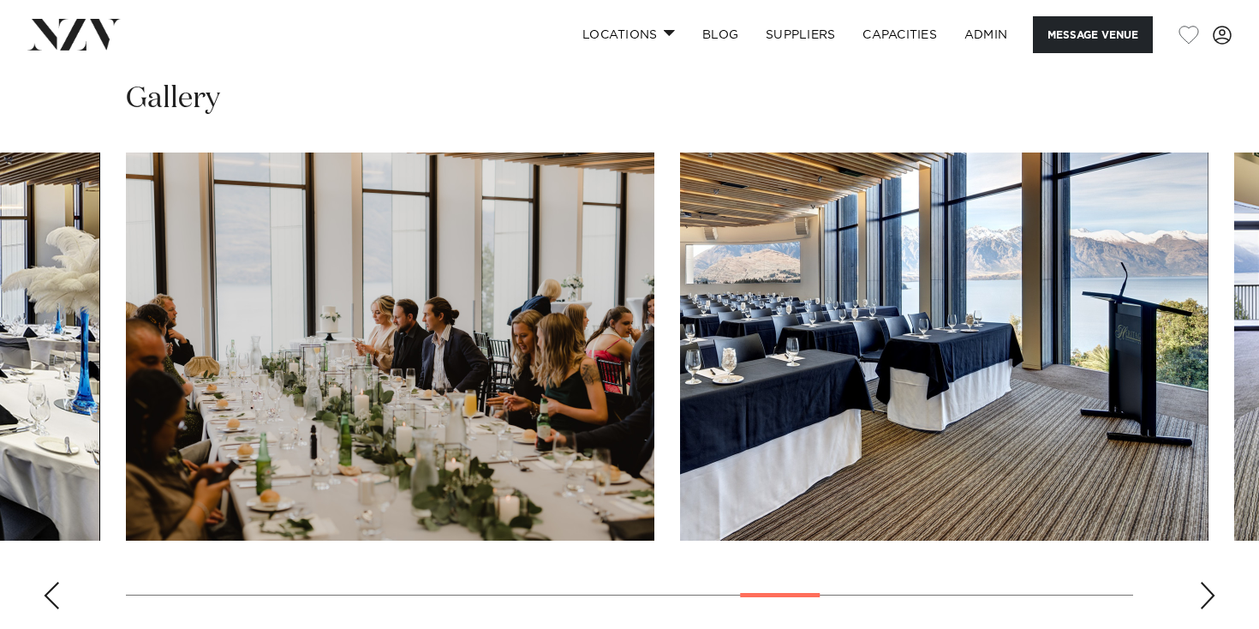
click at [46, 582] on div "Previous slide" at bounding box center [51, 595] width 17 height 27
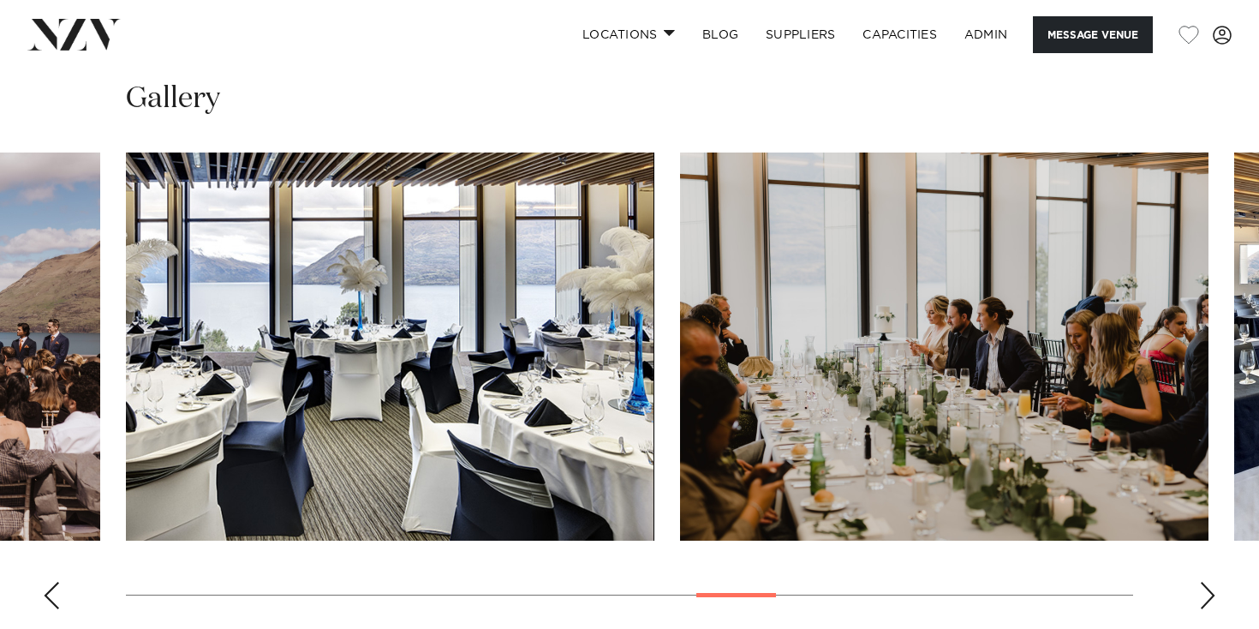
click at [46, 582] on div "Previous slide" at bounding box center [51, 595] width 17 height 27
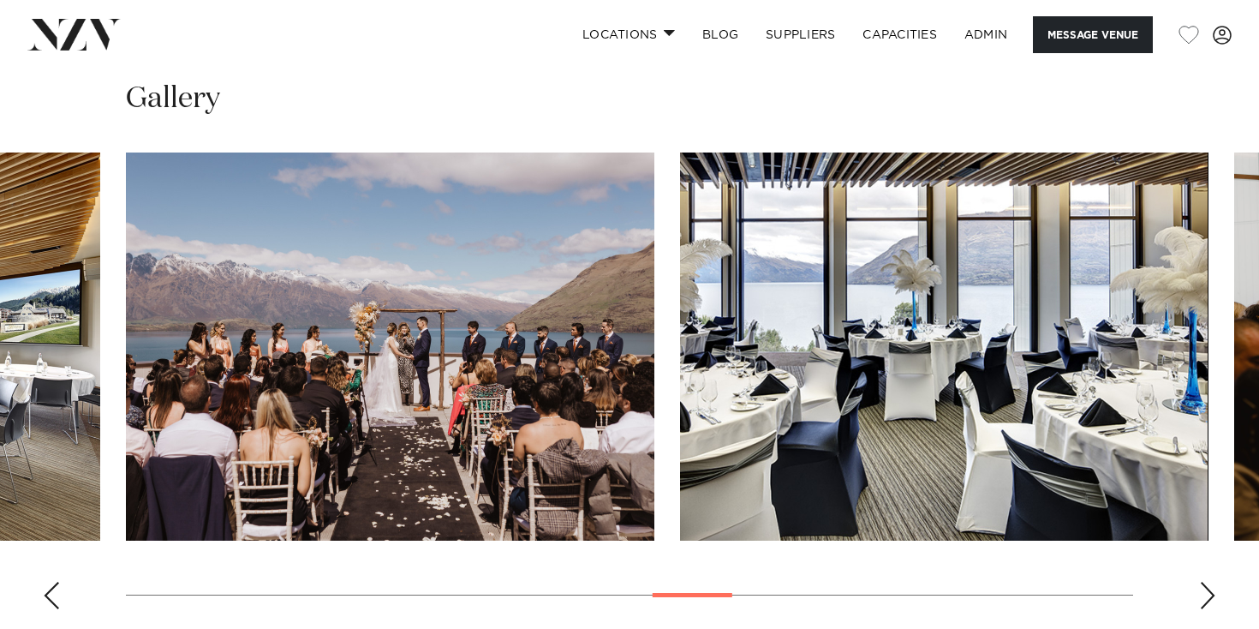
click at [46, 582] on div "Previous slide" at bounding box center [51, 595] width 17 height 27
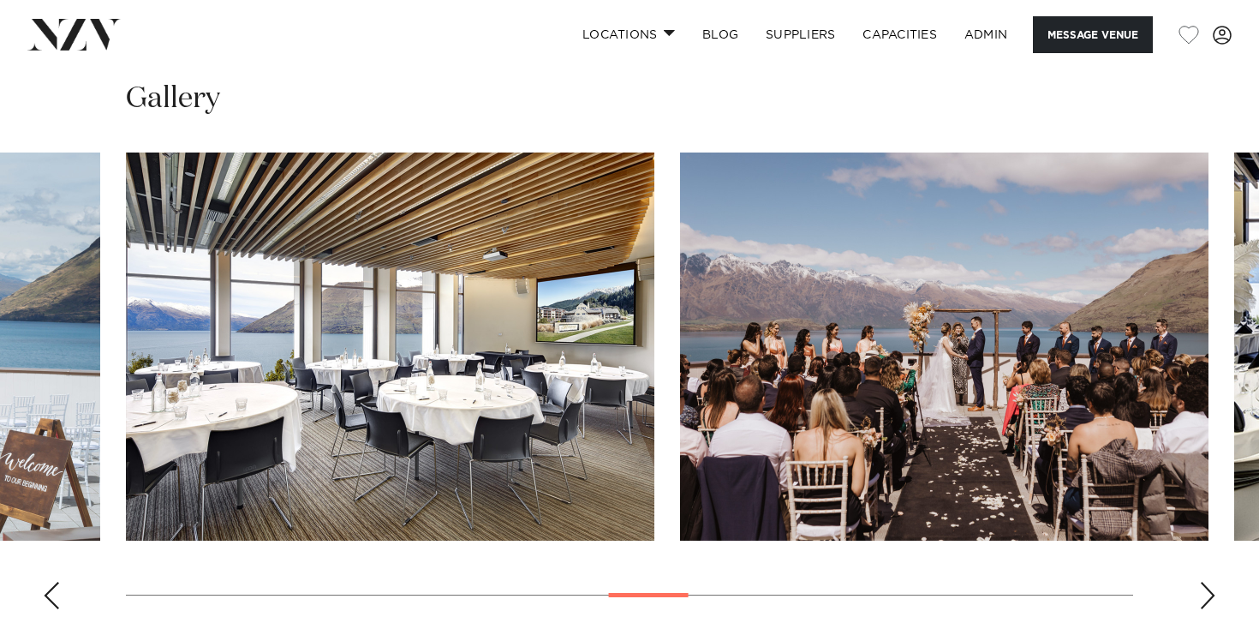
click at [46, 582] on div "Previous slide" at bounding box center [51, 595] width 17 height 27
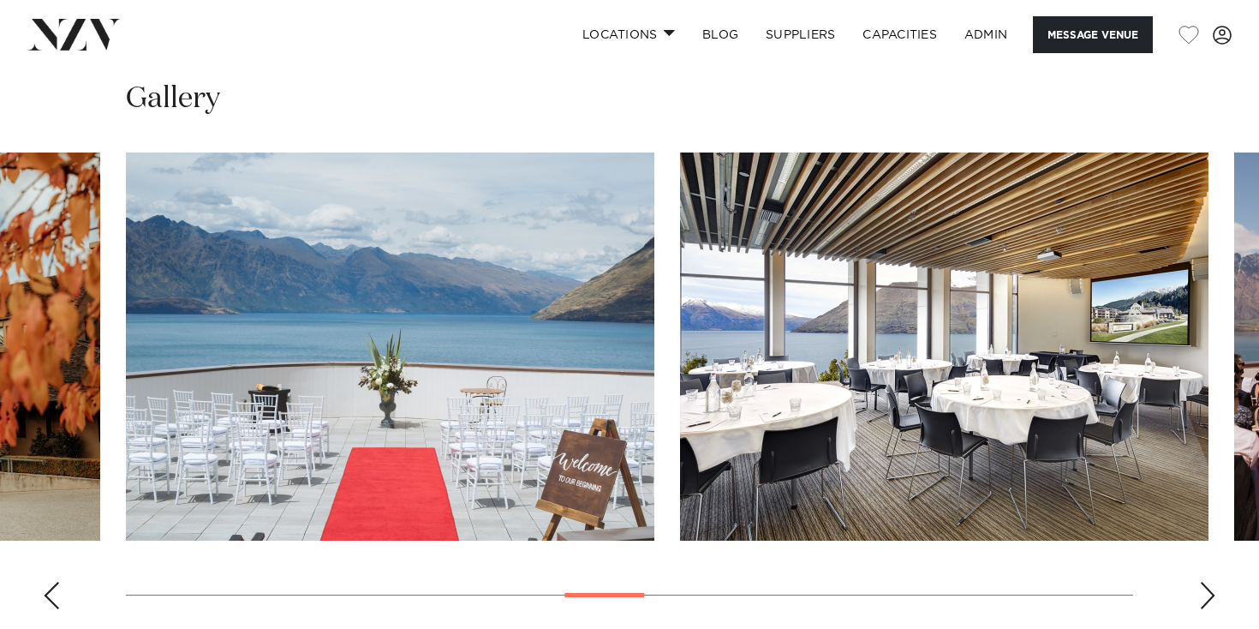
click at [46, 582] on div "Previous slide" at bounding box center [51, 595] width 17 height 27
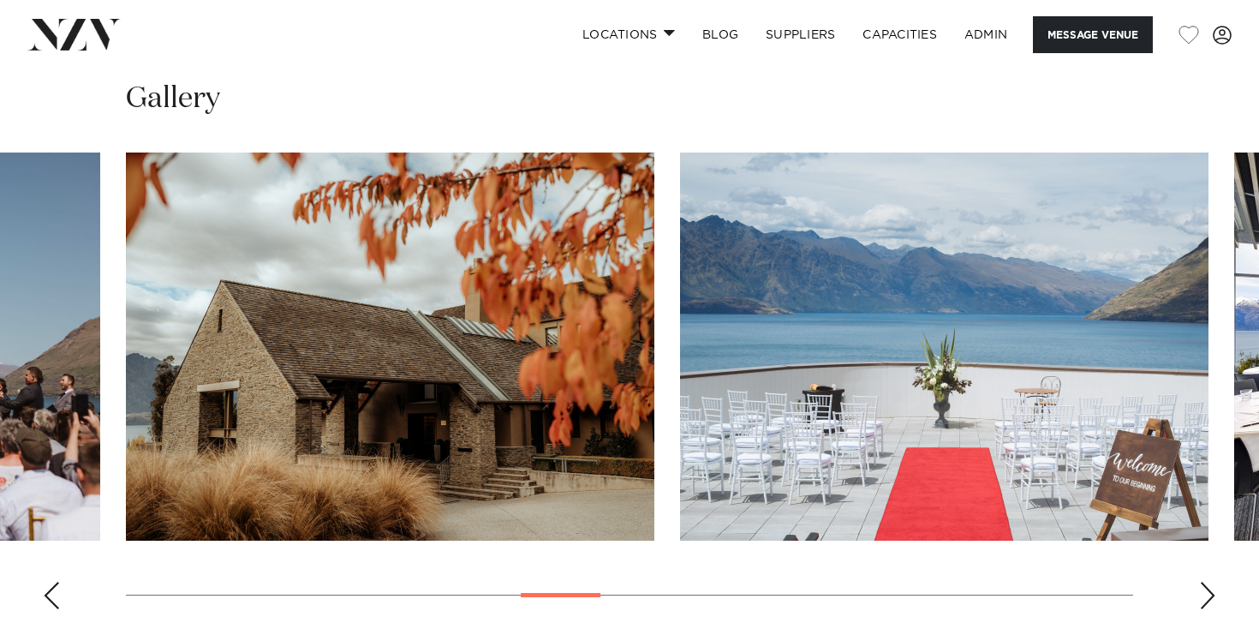
click at [46, 582] on div "Previous slide" at bounding box center [51, 595] width 17 height 27
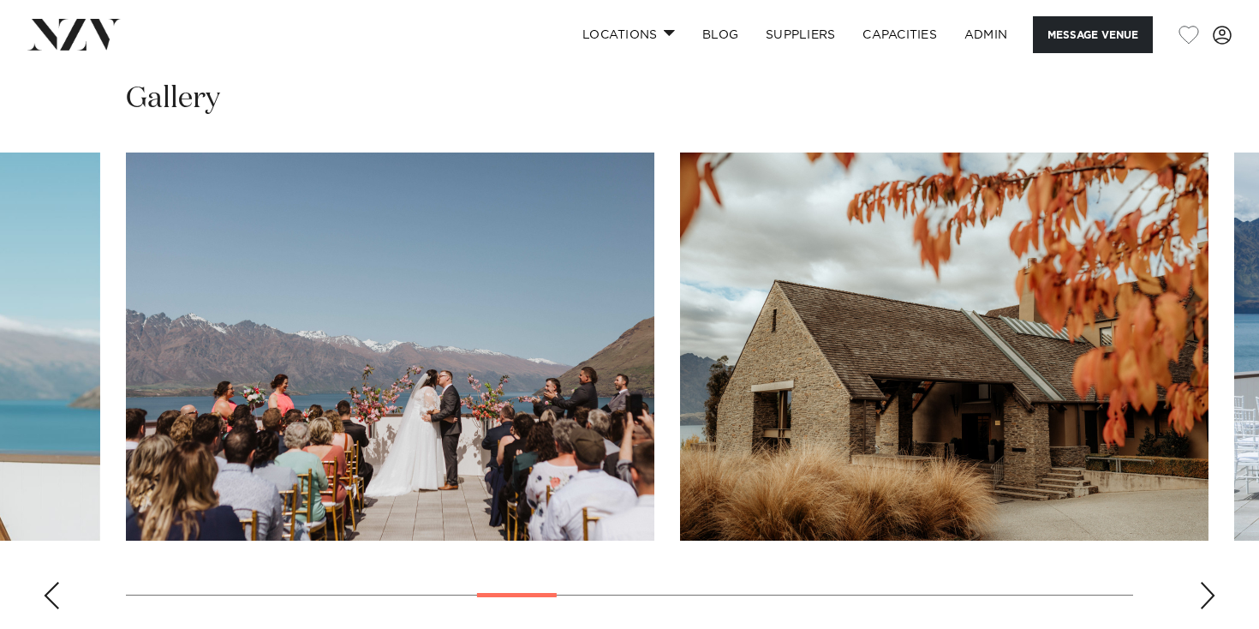
click at [46, 582] on div "Previous slide" at bounding box center [51, 595] width 17 height 27
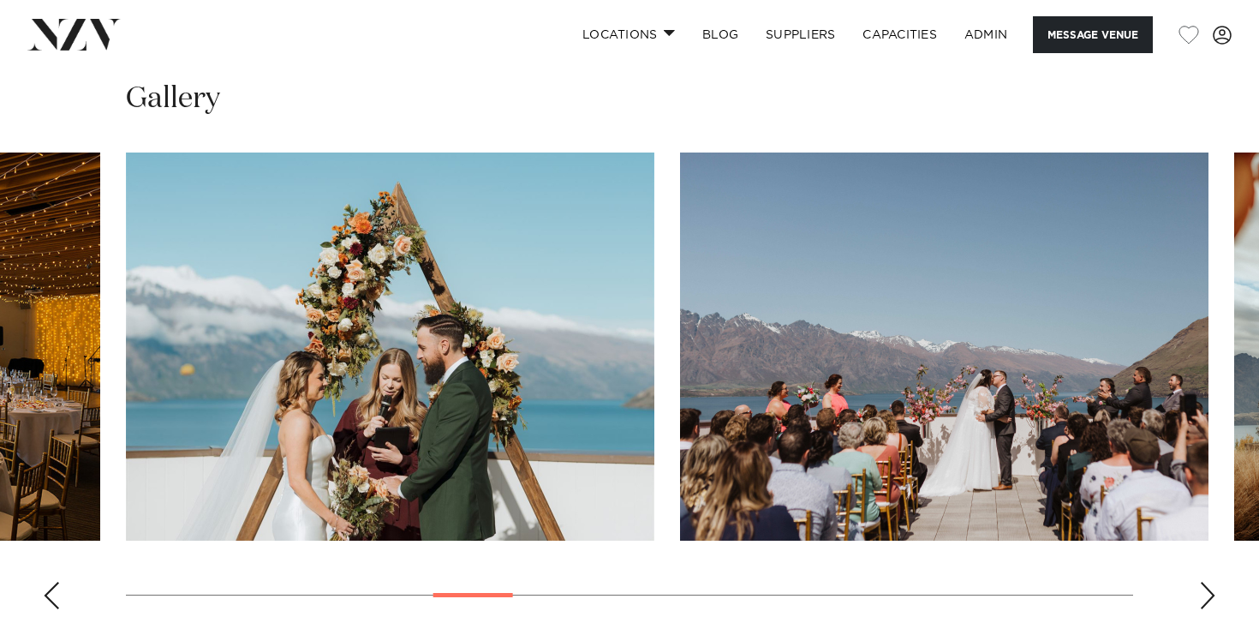
click at [46, 582] on div "Previous slide" at bounding box center [51, 595] width 17 height 27
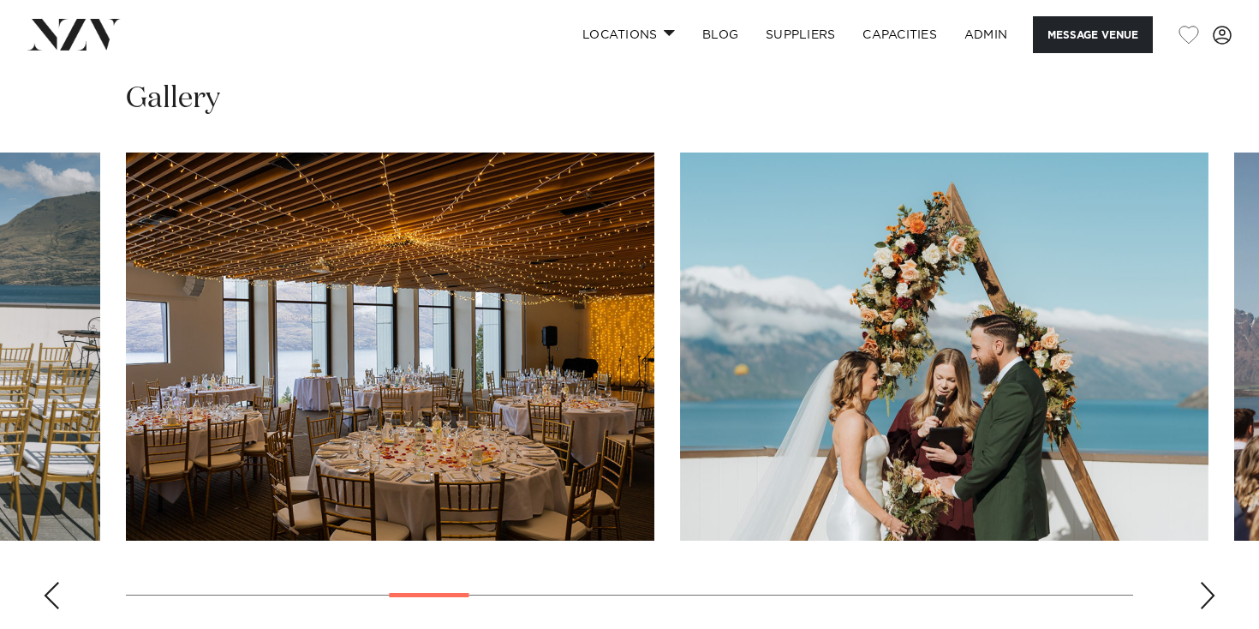
click at [46, 582] on div "Previous slide" at bounding box center [51, 595] width 17 height 27
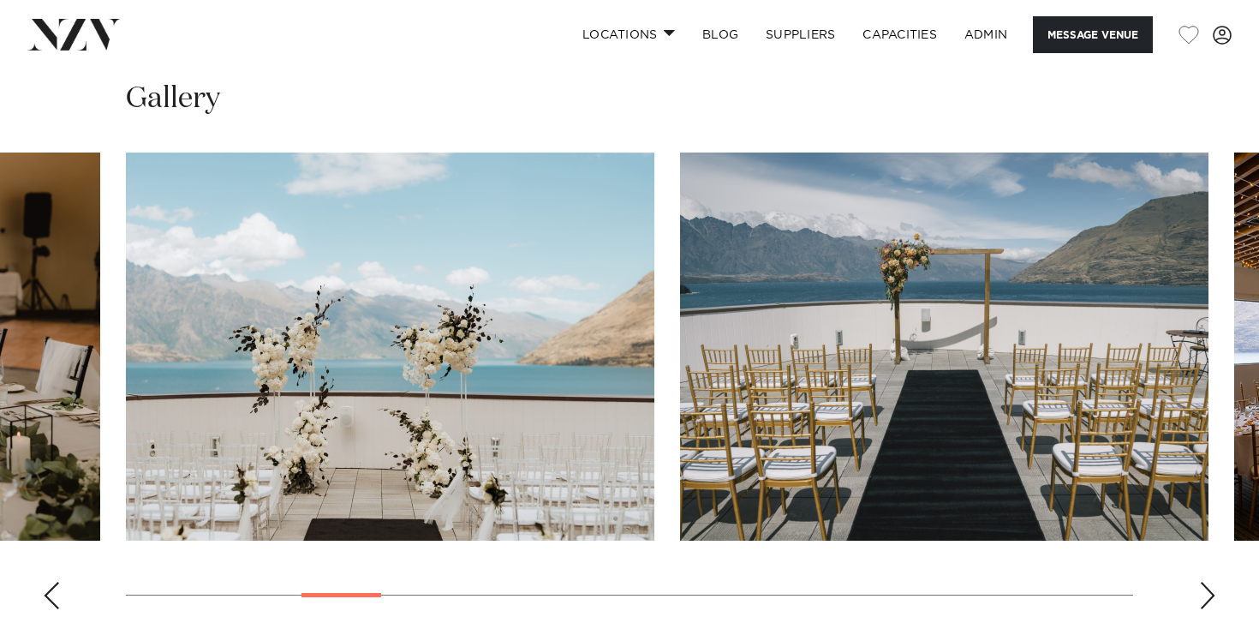
click at [46, 582] on div "Previous slide" at bounding box center [51, 595] width 17 height 27
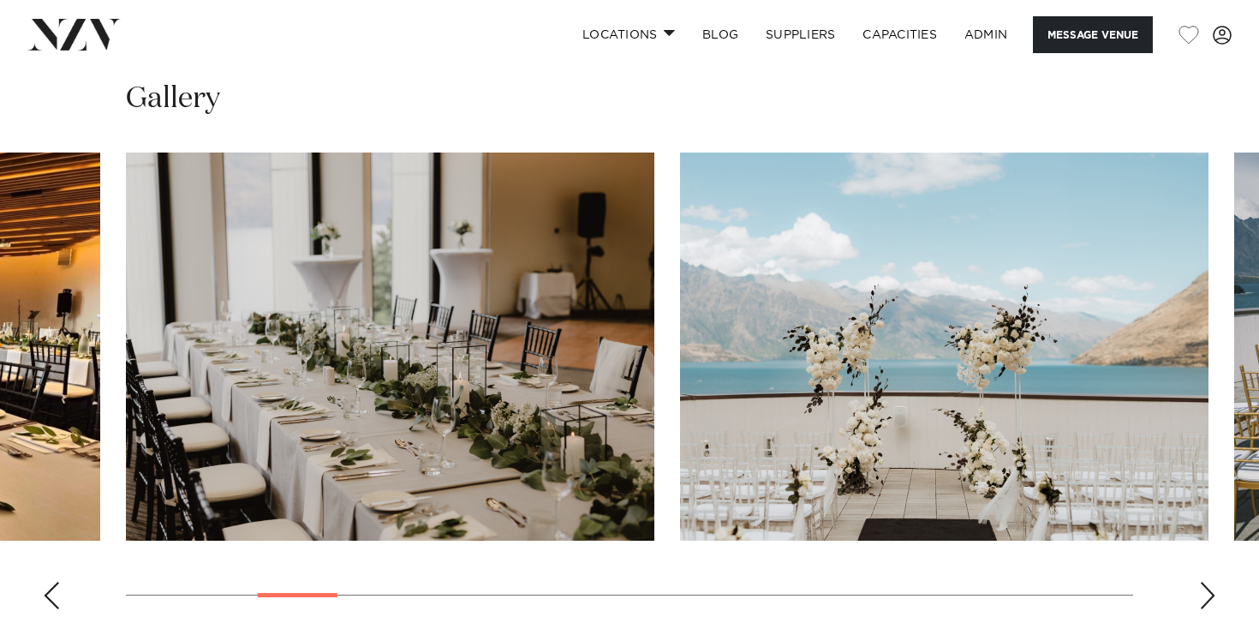
click at [46, 582] on div "Previous slide" at bounding box center [51, 595] width 17 height 27
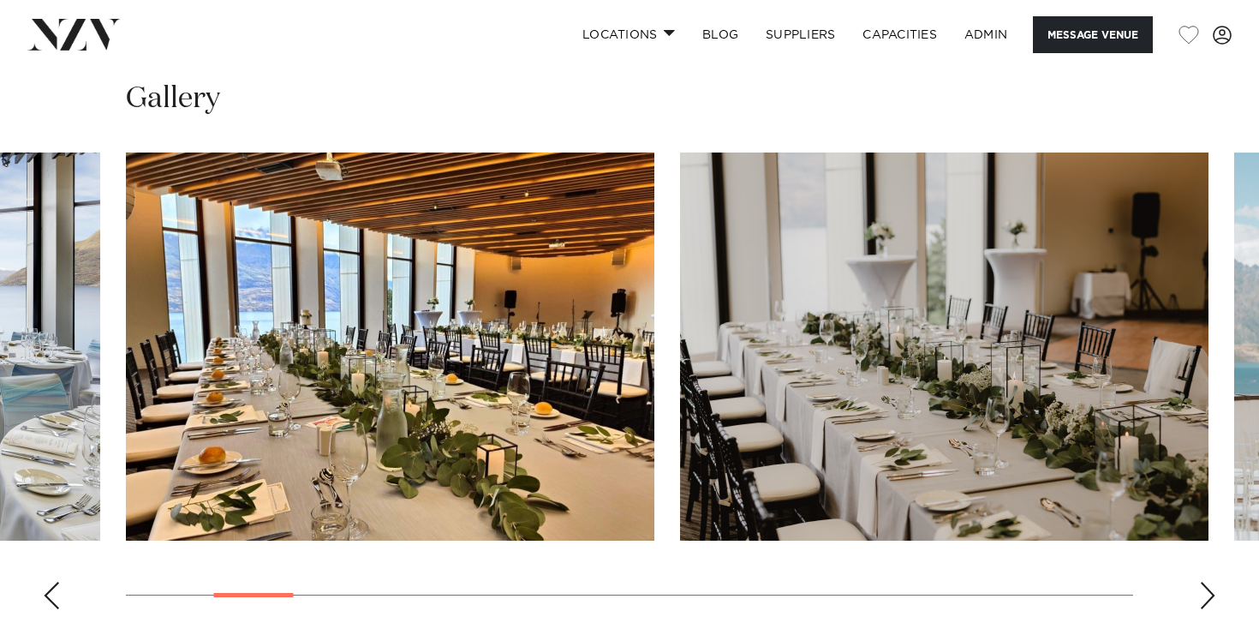
click at [46, 582] on div "Previous slide" at bounding box center [51, 595] width 17 height 27
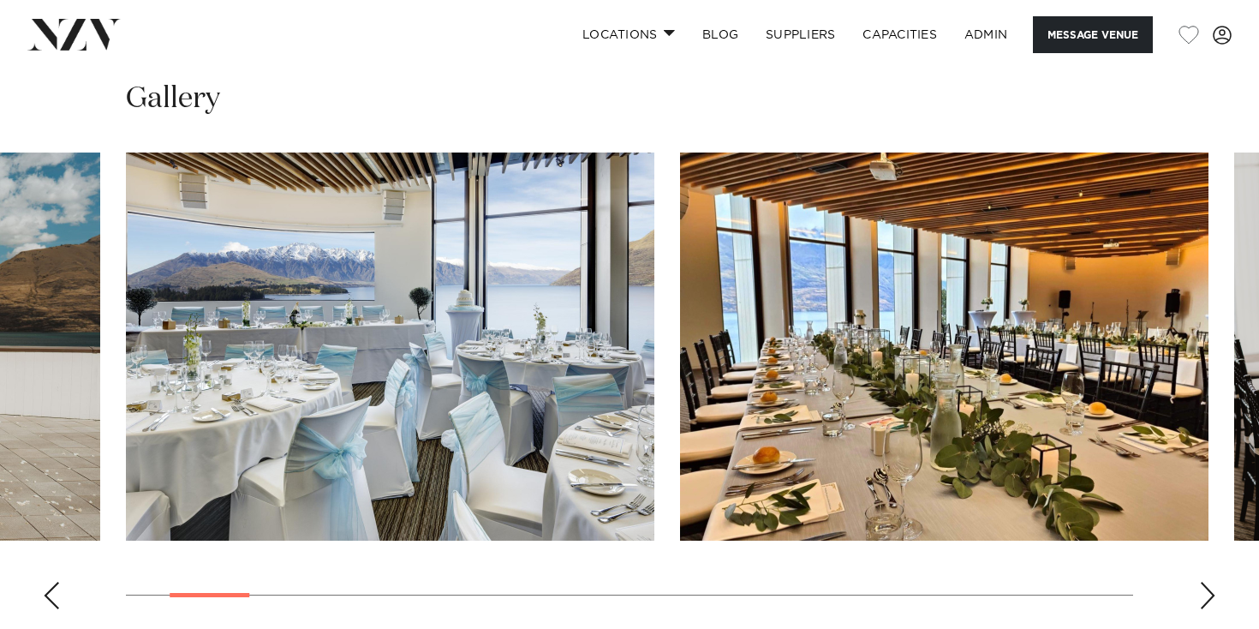
click at [45, 582] on div "Previous slide" at bounding box center [51, 595] width 17 height 27
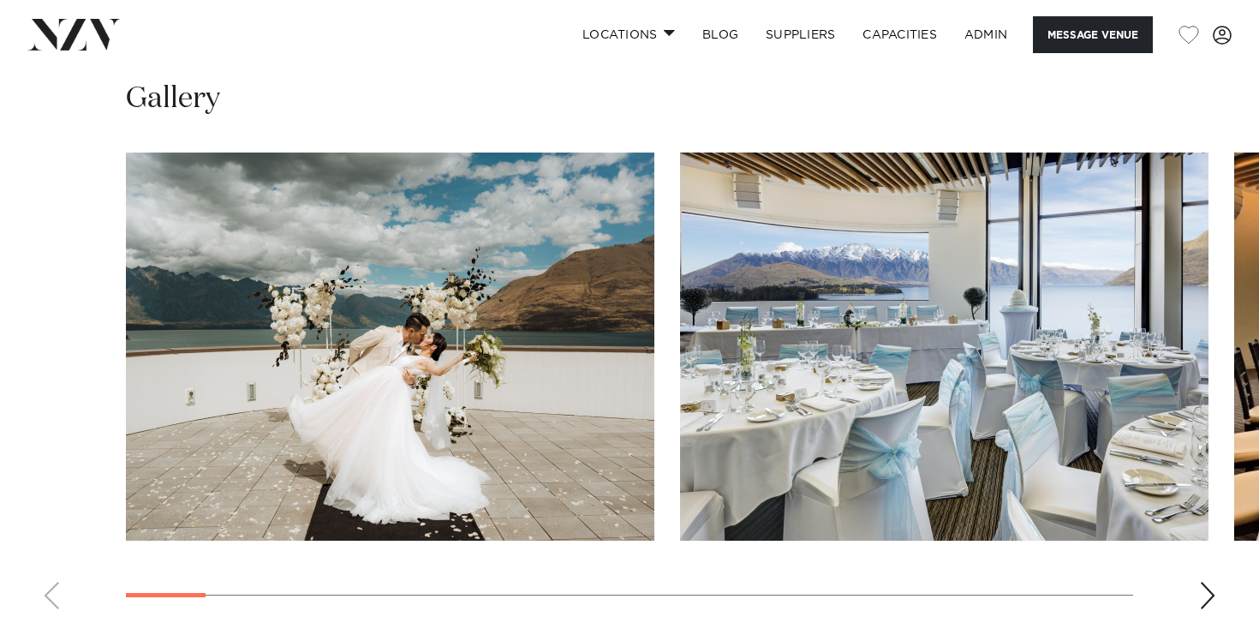
click at [45, 546] on swiper-container at bounding box center [629, 388] width 1259 height 470
click at [45, 544] on swiper-container at bounding box center [629, 388] width 1259 height 470
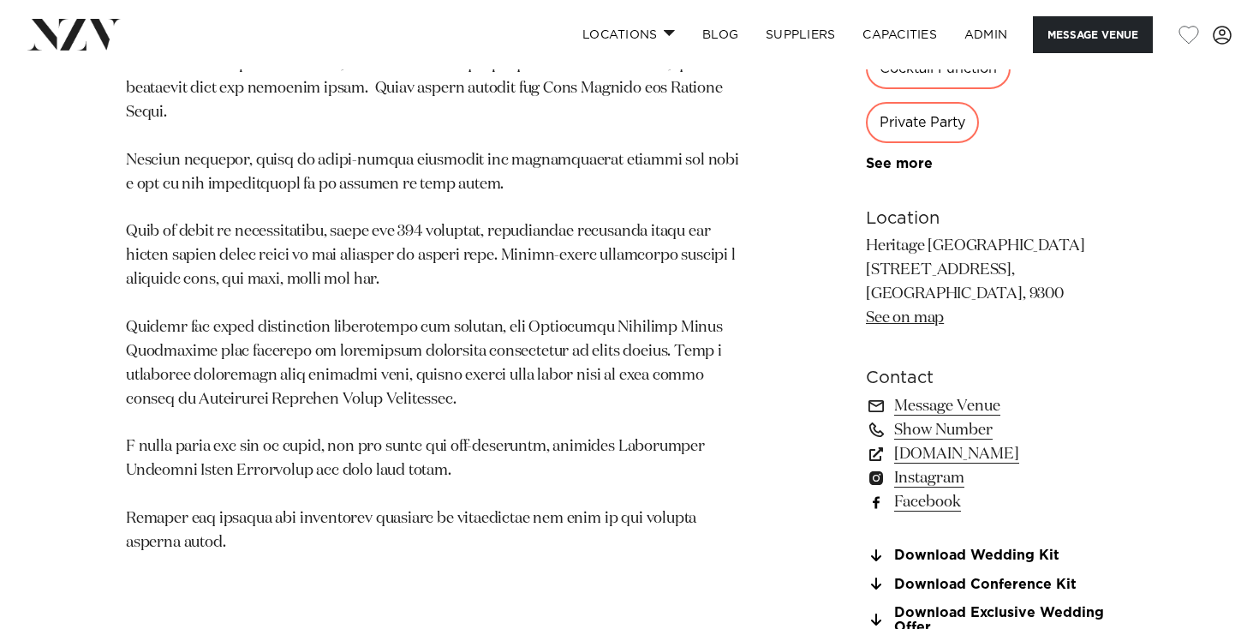
scroll to position [1073, 0]
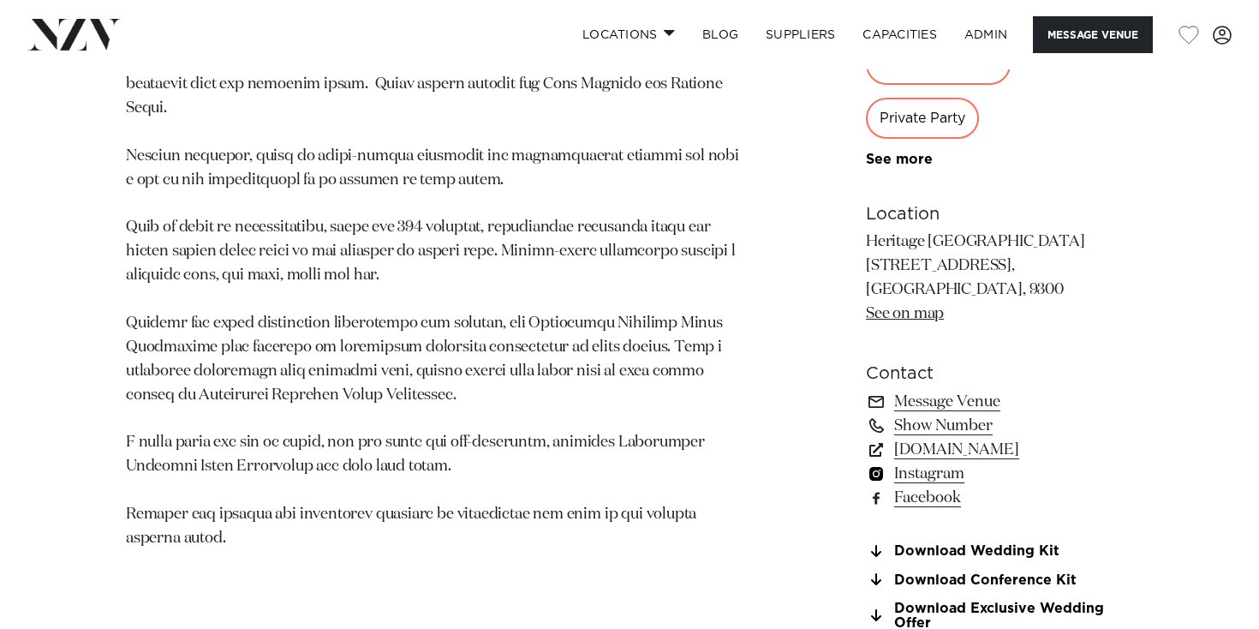
click at [929, 462] on link "Instagram" at bounding box center [999, 474] width 267 height 24
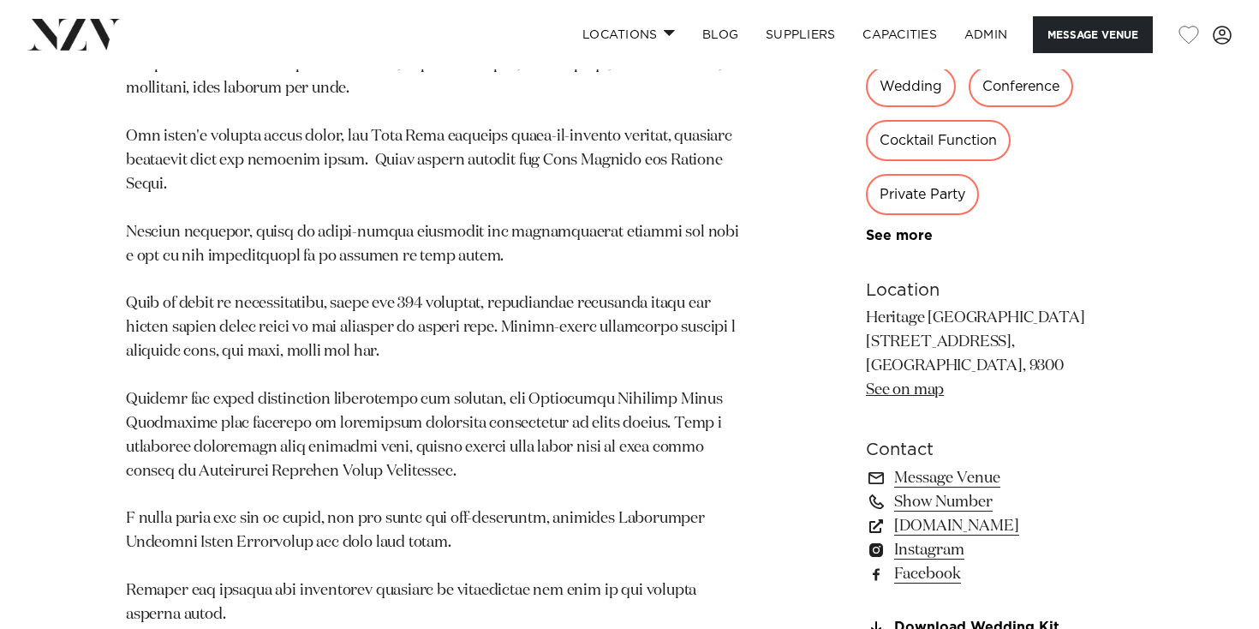
scroll to position [996, 0]
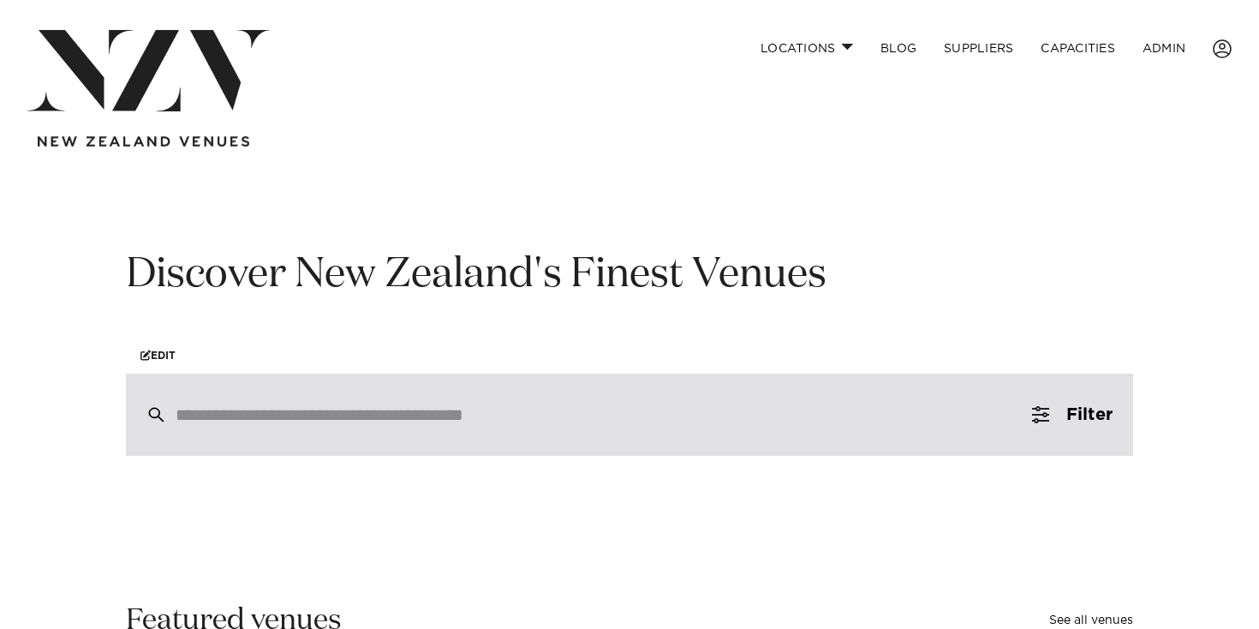
click at [343, 422] on input "search" at bounding box center [593, 414] width 835 height 19
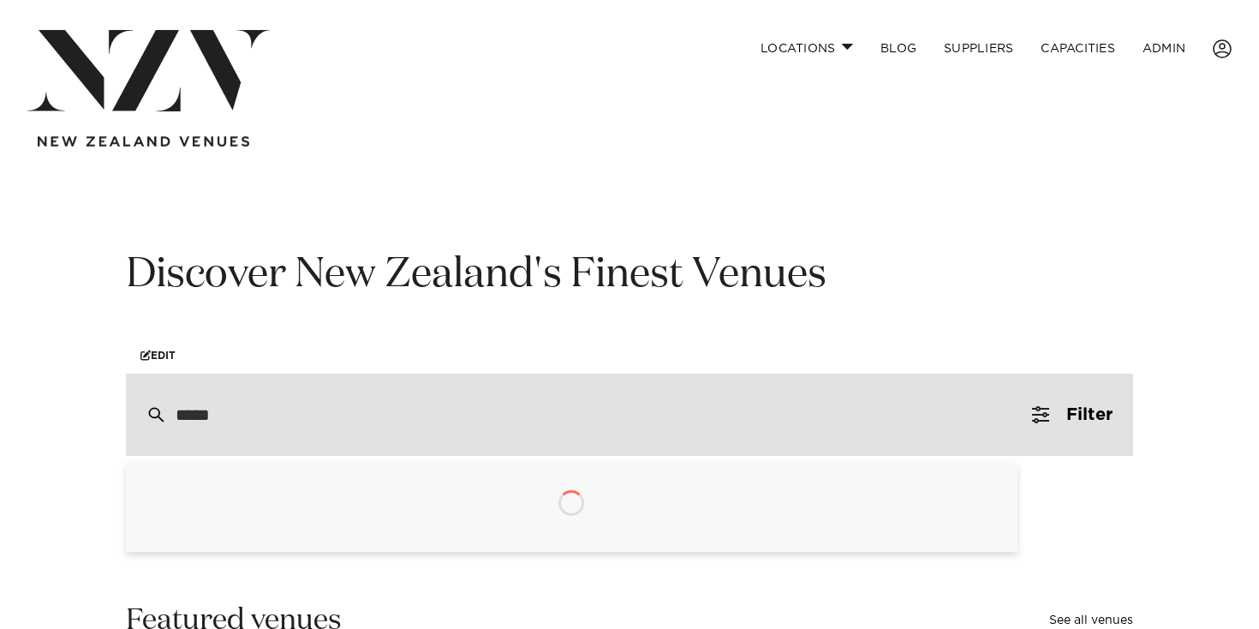
type input "******"
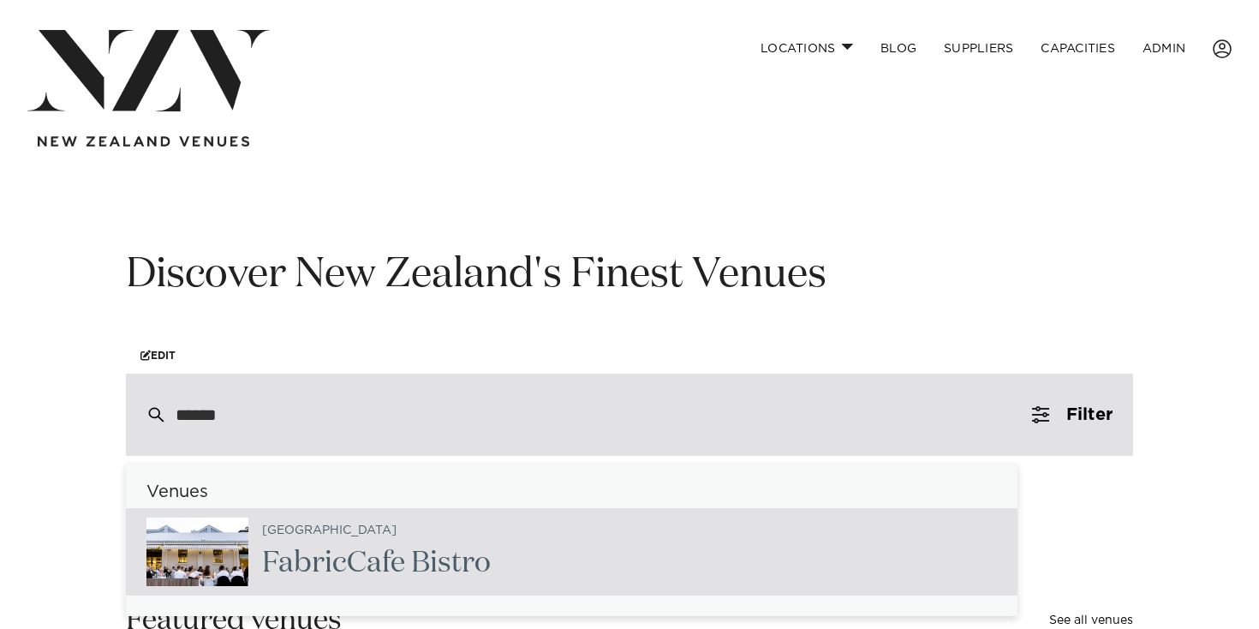
click at [370, 538] on div "Auckland Fabric Cafe Bistro" at bounding box center [369, 552] width 242 height 70
type input "**********"
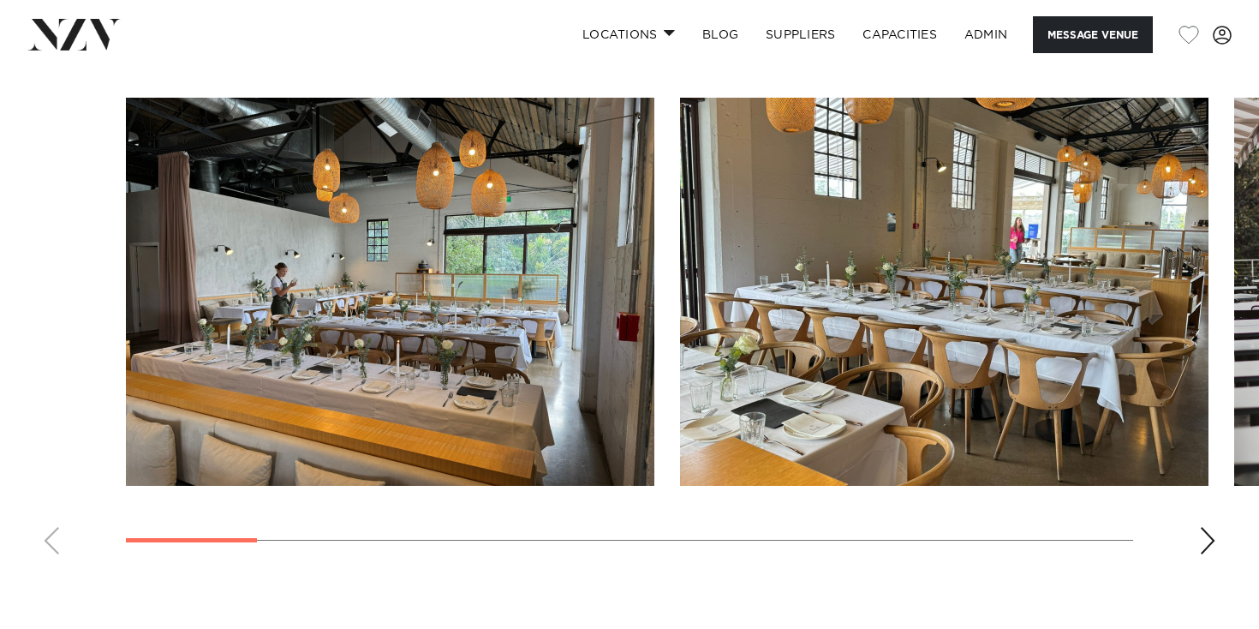
scroll to position [1552, 0]
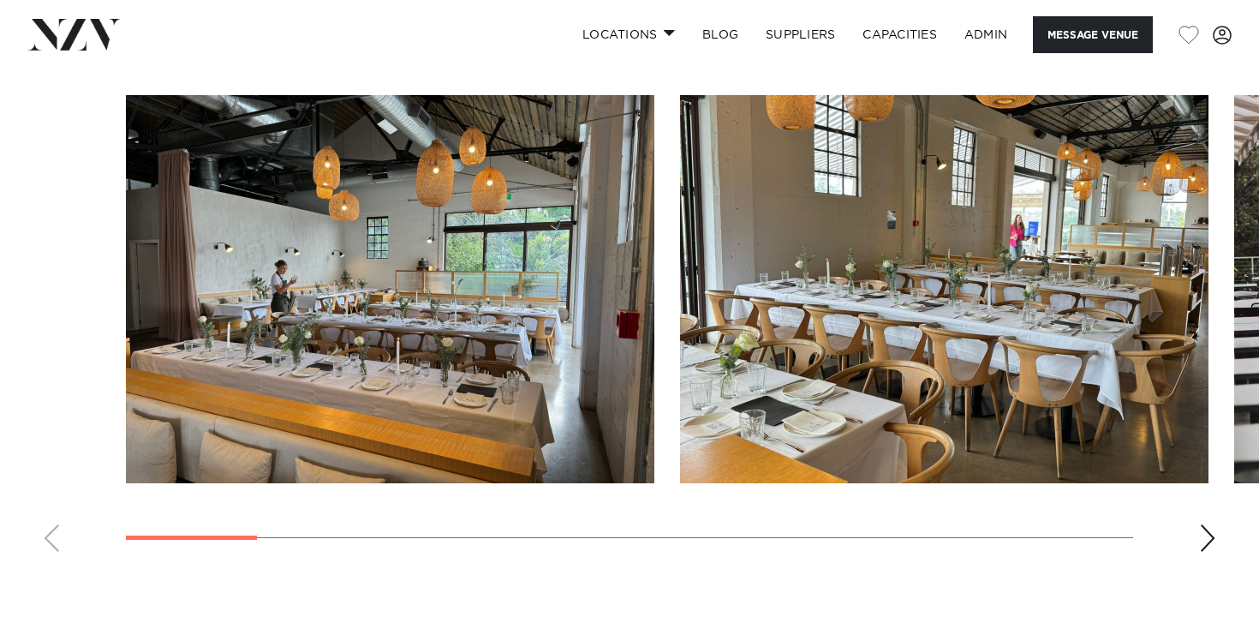
click at [1209, 542] on div "Next slide" at bounding box center [1207, 537] width 17 height 27
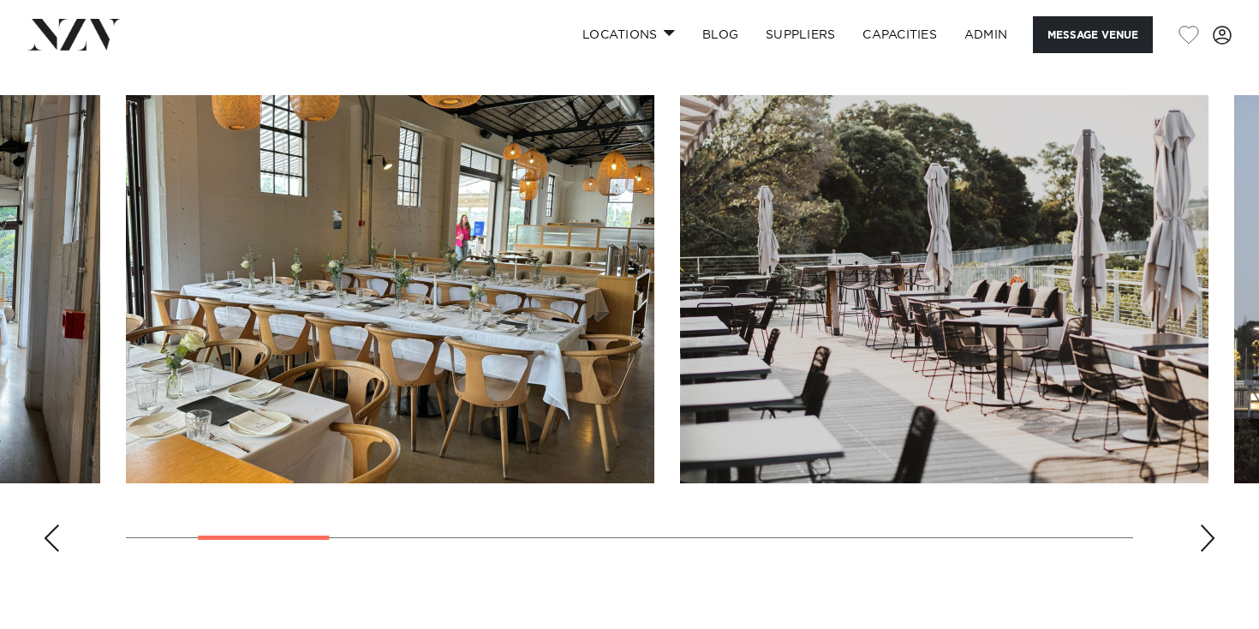
click at [1209, 542] on div "Next slide" at bounding box center [1207, 537] width 17 height 27
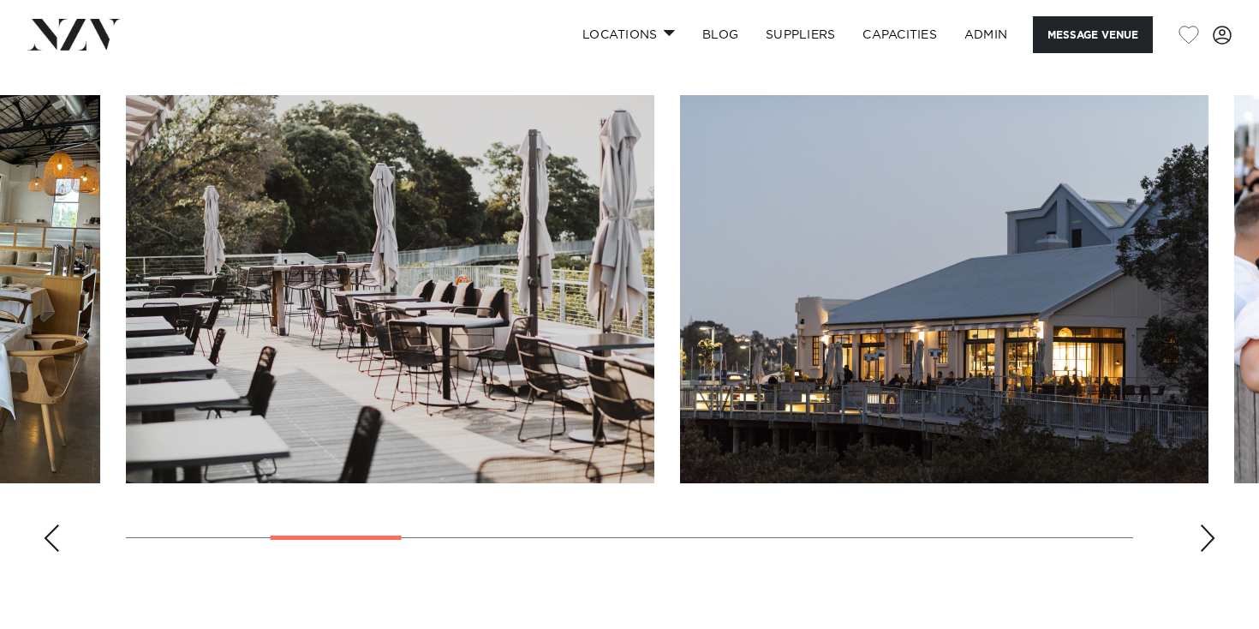
click at [1209, 542] on div "Next slide" at bounding box center [1207, 537] width 17 height 27
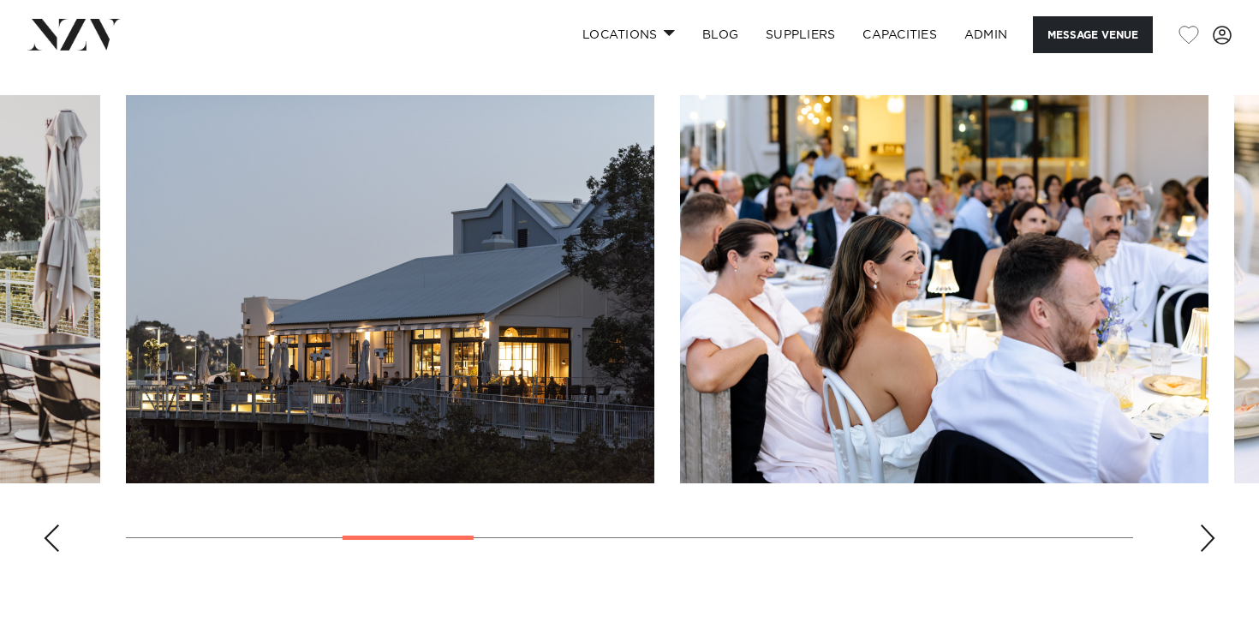
click at [1209, 542] on div "Next slide" at bounding box center [1207, 537] width 17 height 27
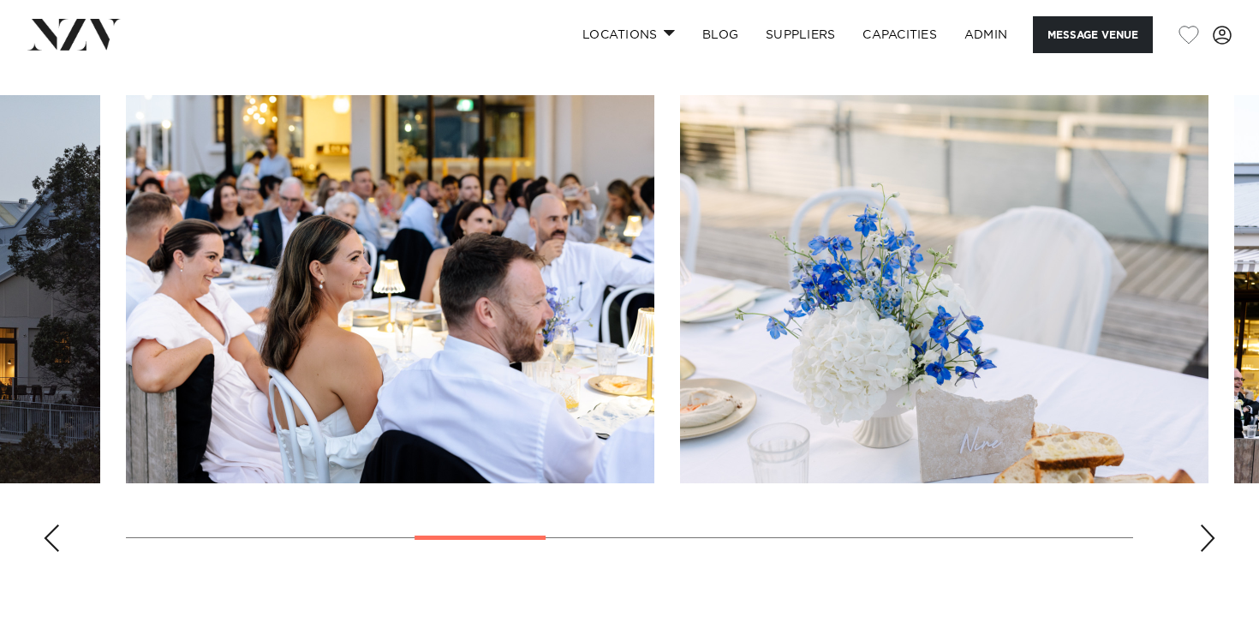
click at [1209, 542] on div "Next slide" at bounding box center [1207, 537] width 17 height 27
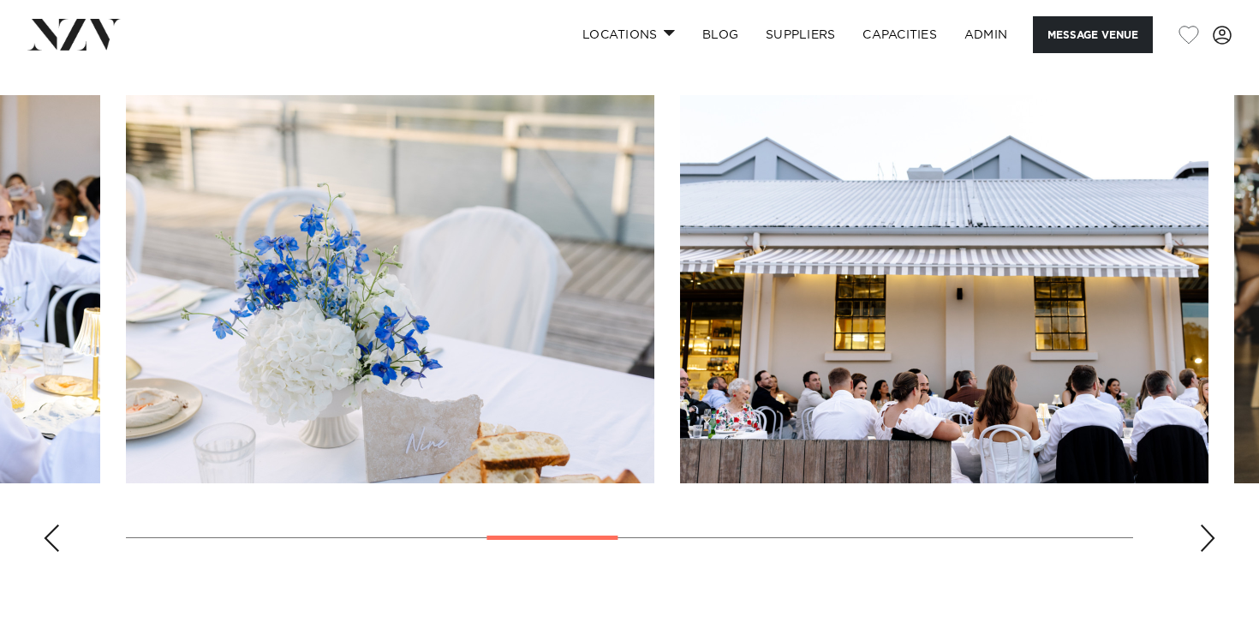
click at [1209, 542] on div "Next slide" at bounding box center [1207, 537] width 17 height 27
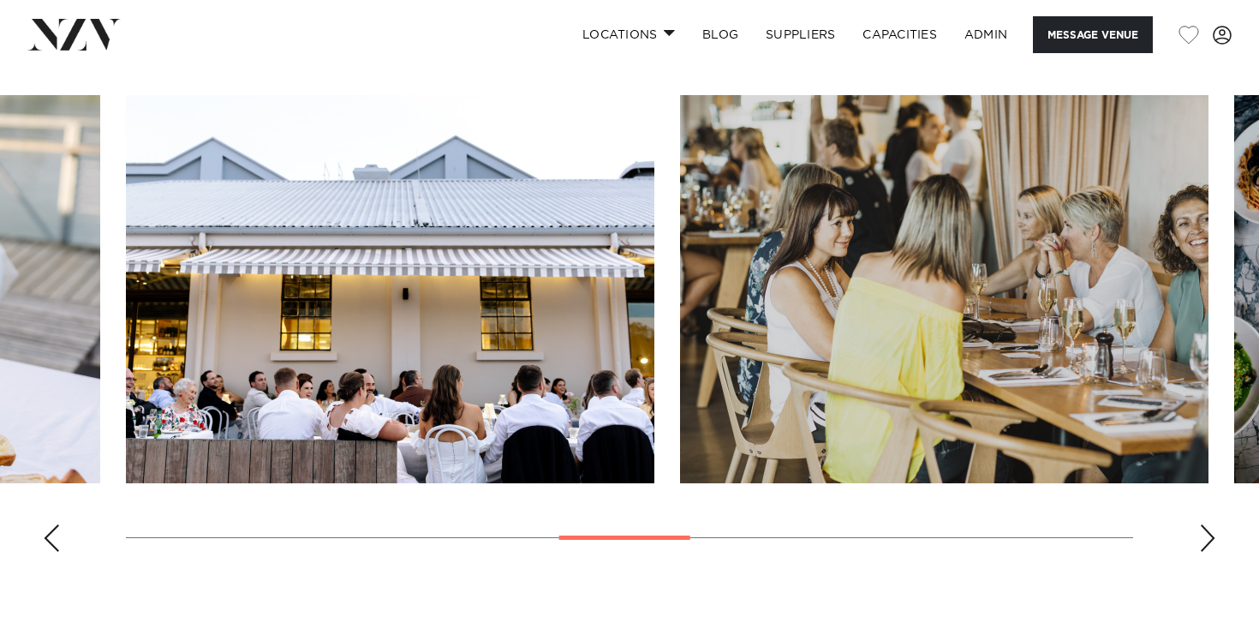
click at [1209, 542] on div "Next slide" at bounding box center [1207, 537] width 17 height 27
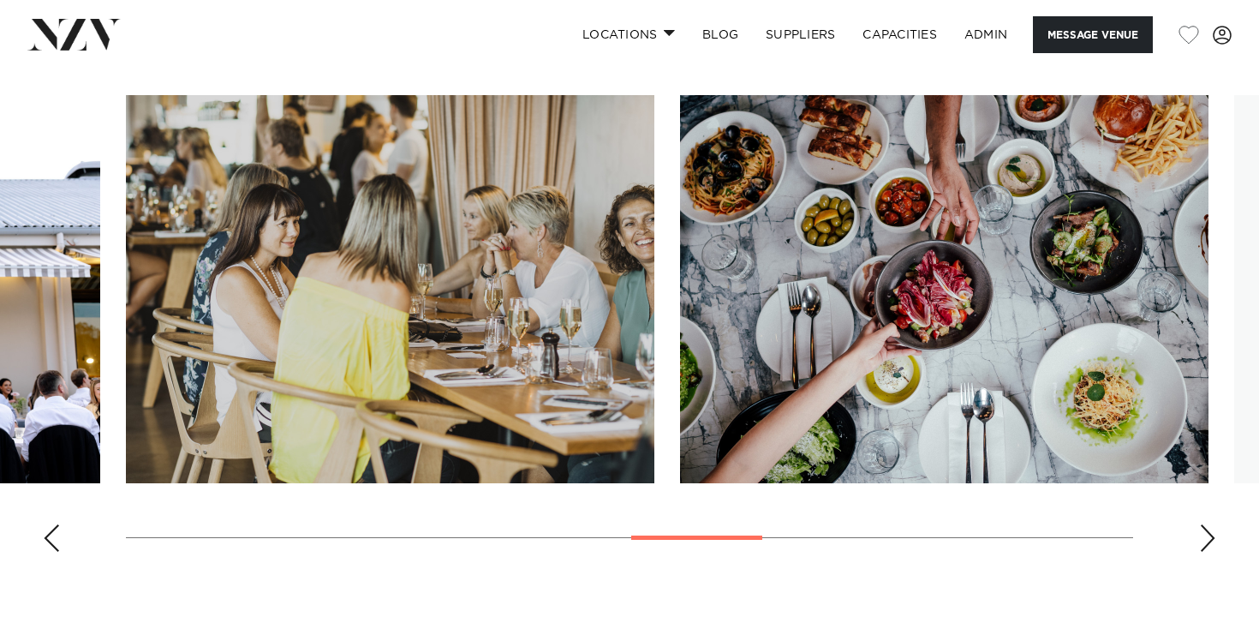
click at [1209, 542] on div "Next slide" at bounding box center [1207, 537] width 17 height 27
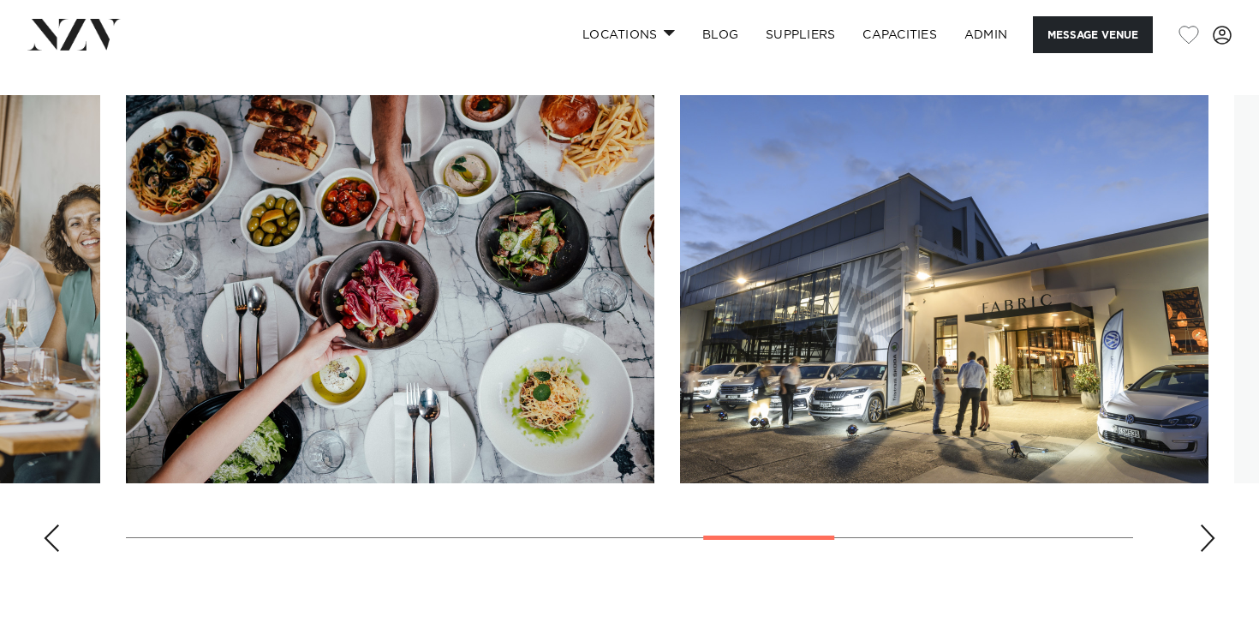
click at [1209, 542] on div "Next slide" at bounding box center [1207, 537] width 17 height 27
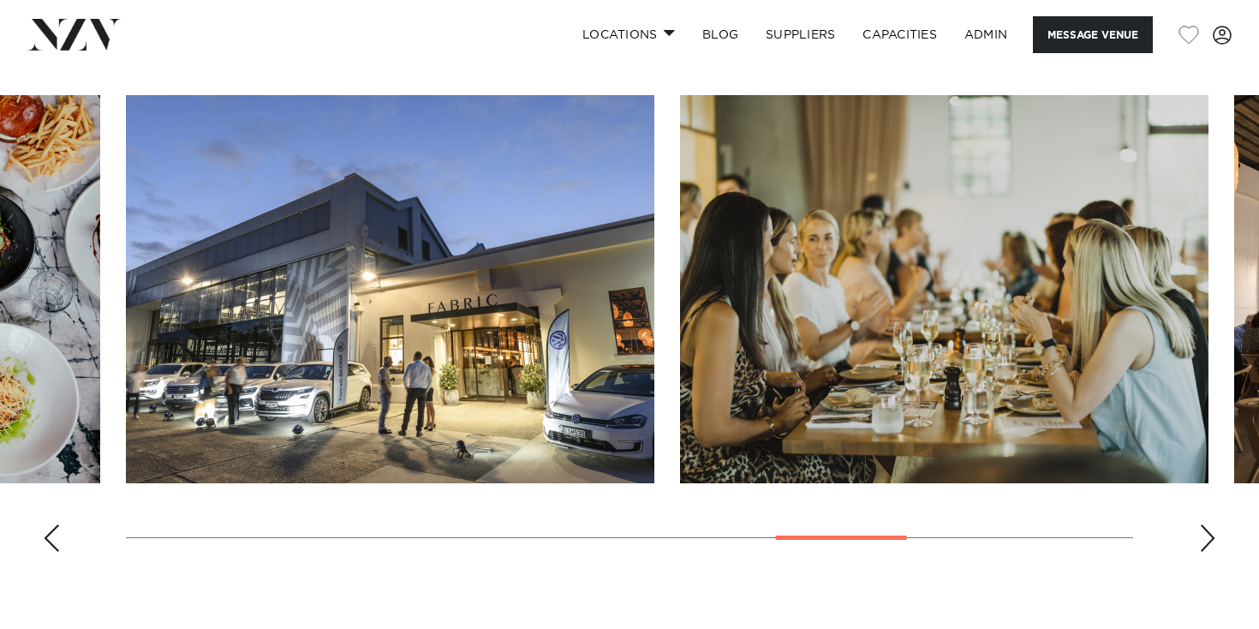
click at [1209, 542] on div "Next slide" at bounding box center [1207, 537] width 17 height 27
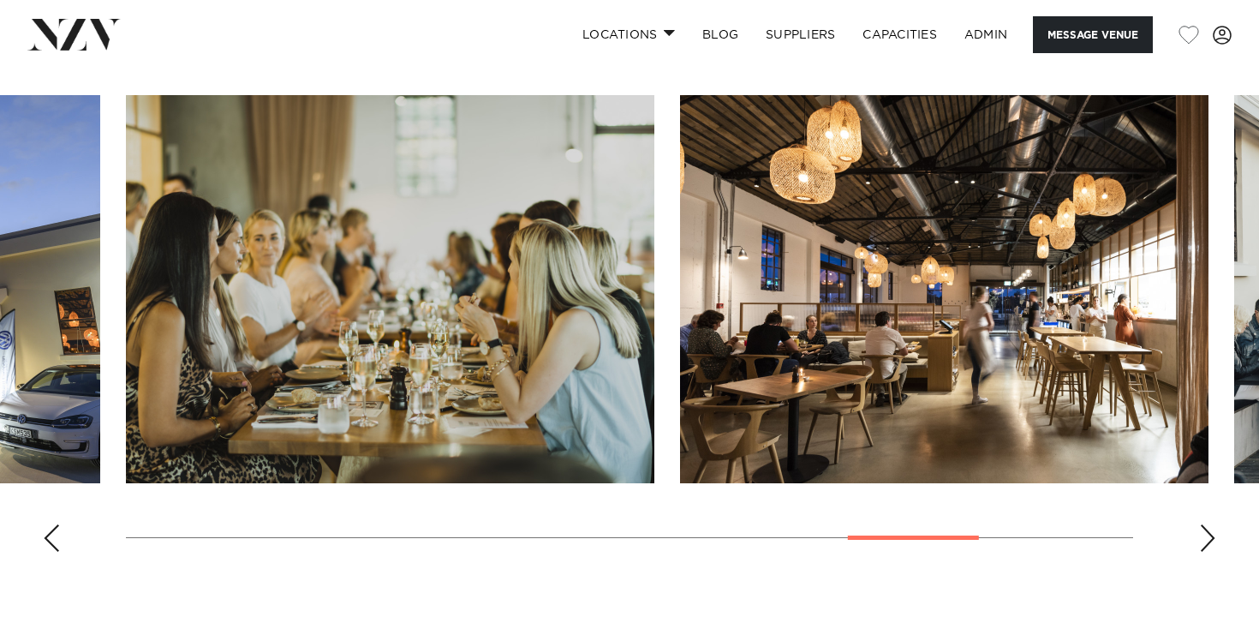
click at [1204, 540] on div "Next slide" at bounding box center [1207, 537] width 17 height 27
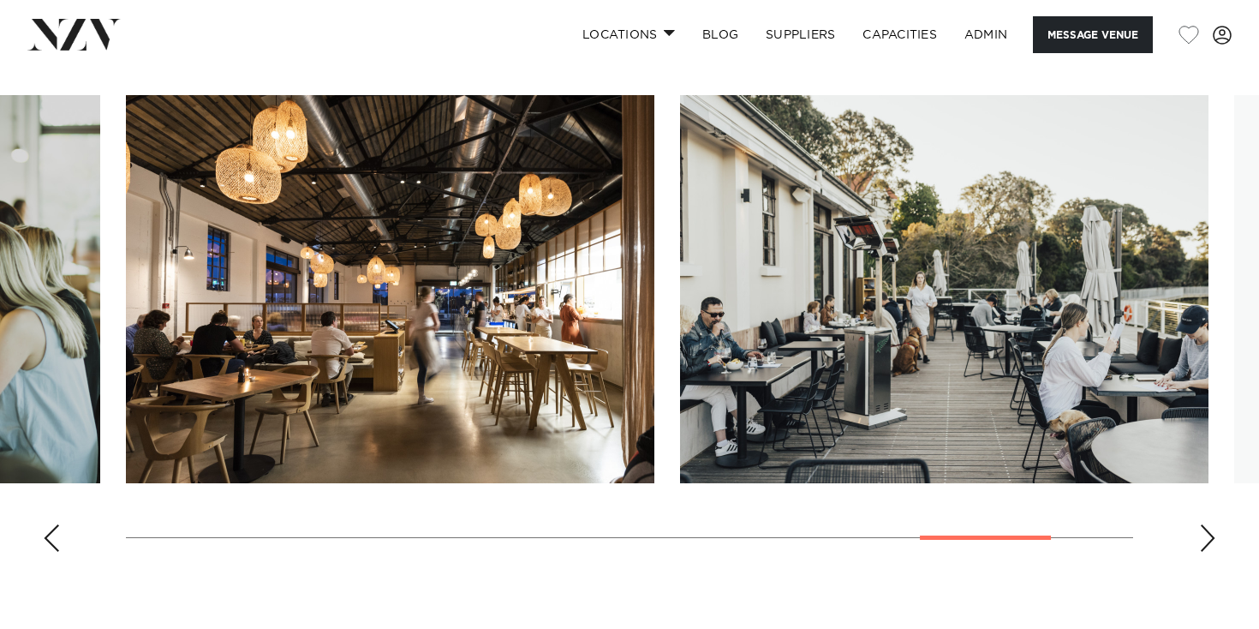
click at [1204, 540] on div "Next slide" at bounding box center [1207, 537] width 17 height 27
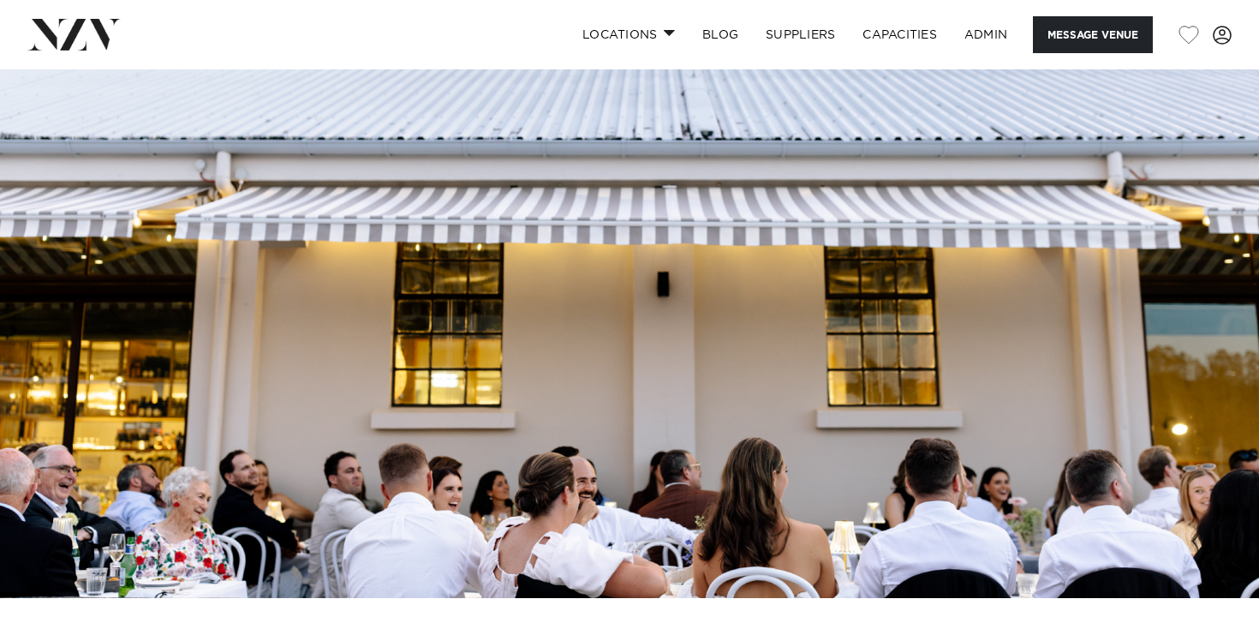
scroll to position [0, 0]
